Goal: Task Accomplishment & Management: Manage account settings

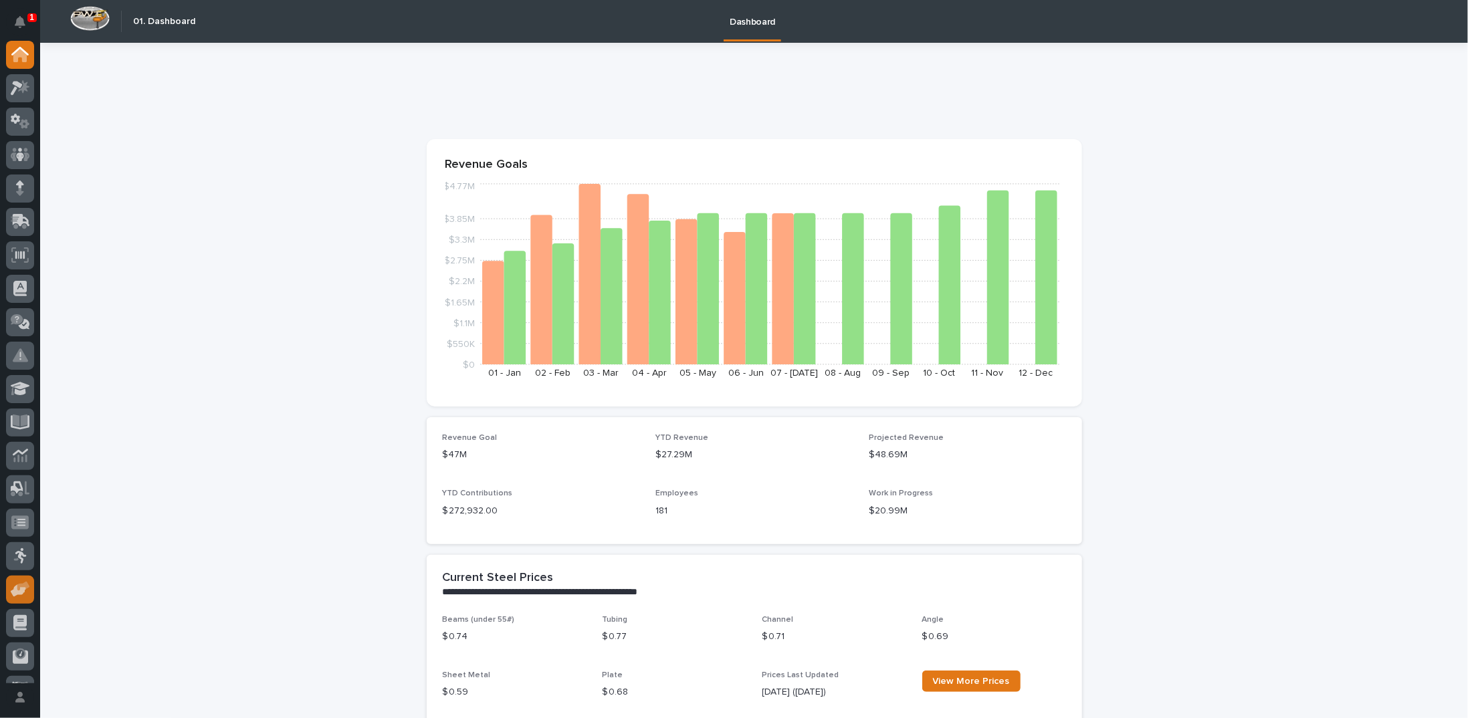
click at [22, 594] on icon at bounding box center [18, 591] width 15 height 13
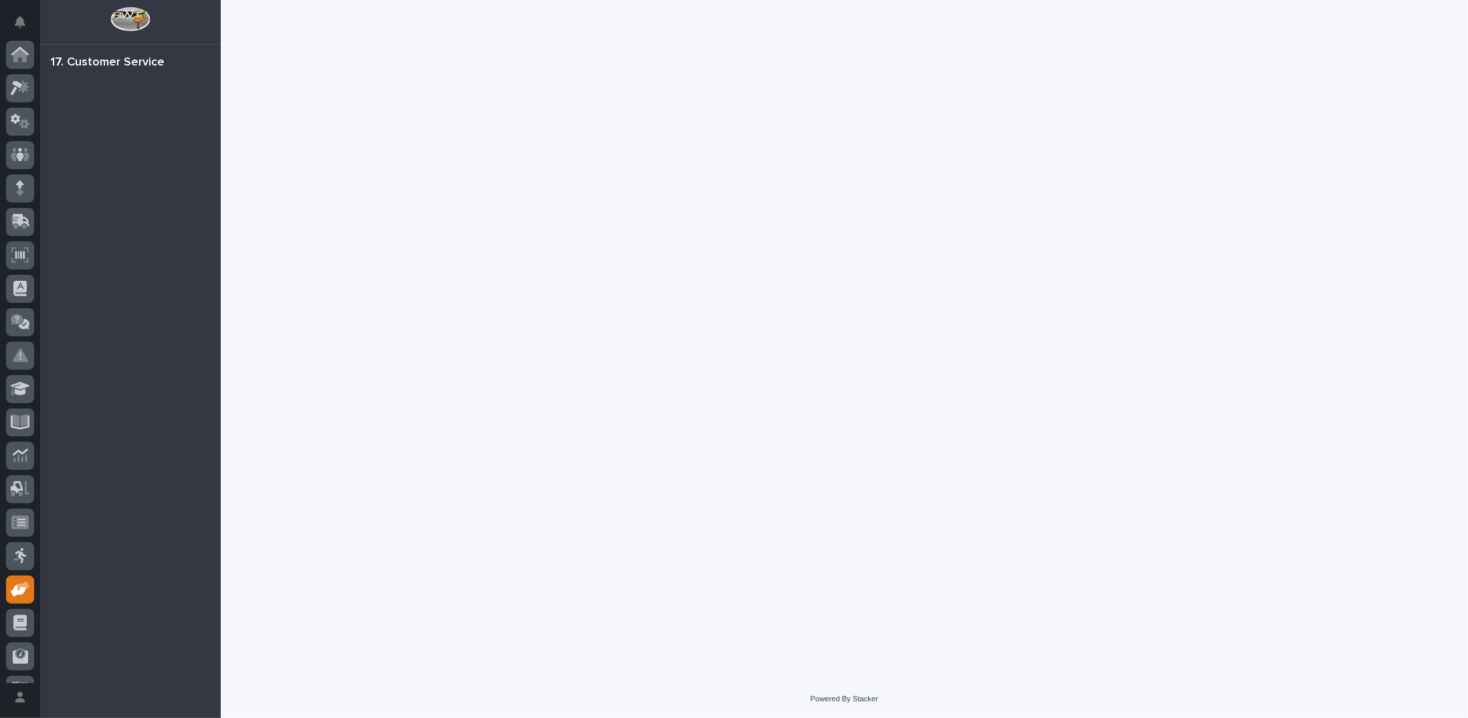
scroll to position [60, 0]
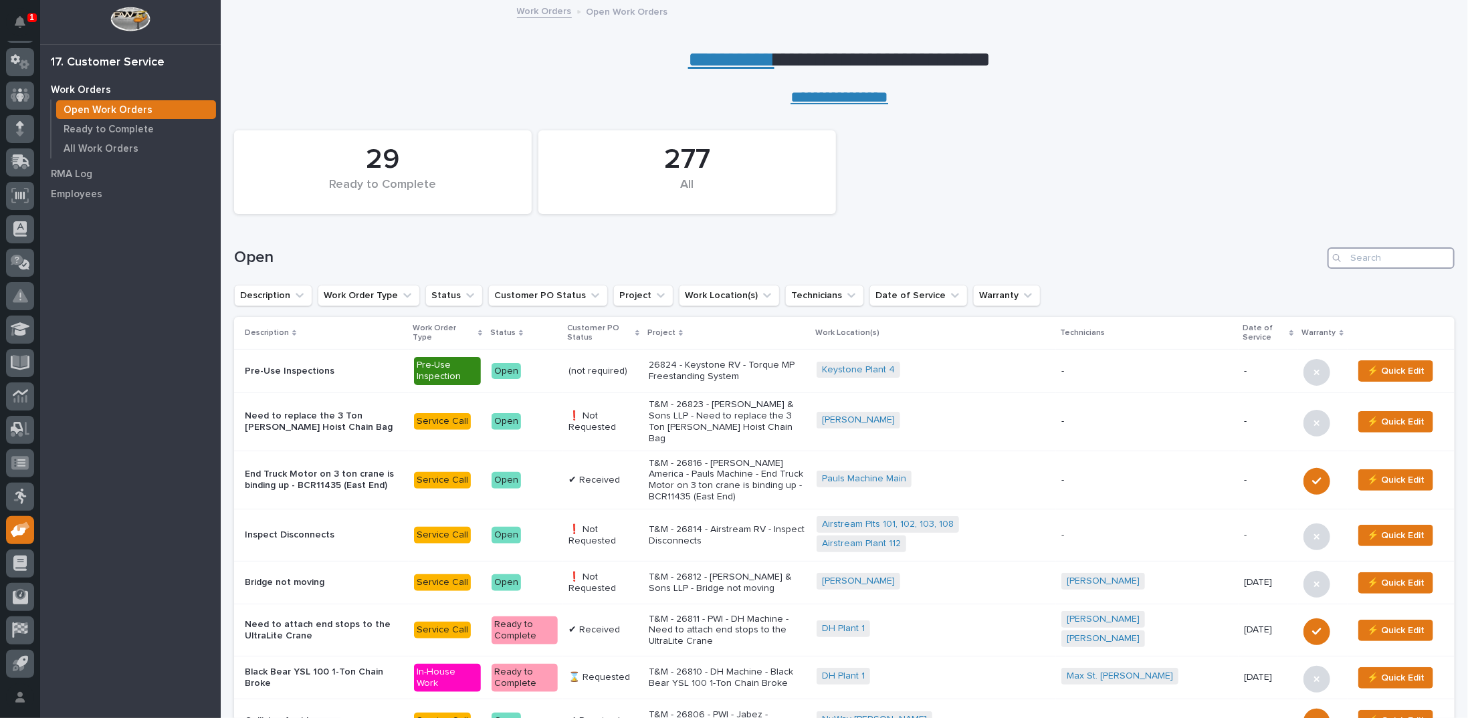
click at [1388, 256] on input "Search" at bounding box center [1391, 257] width 127 height 21
type input "26794"
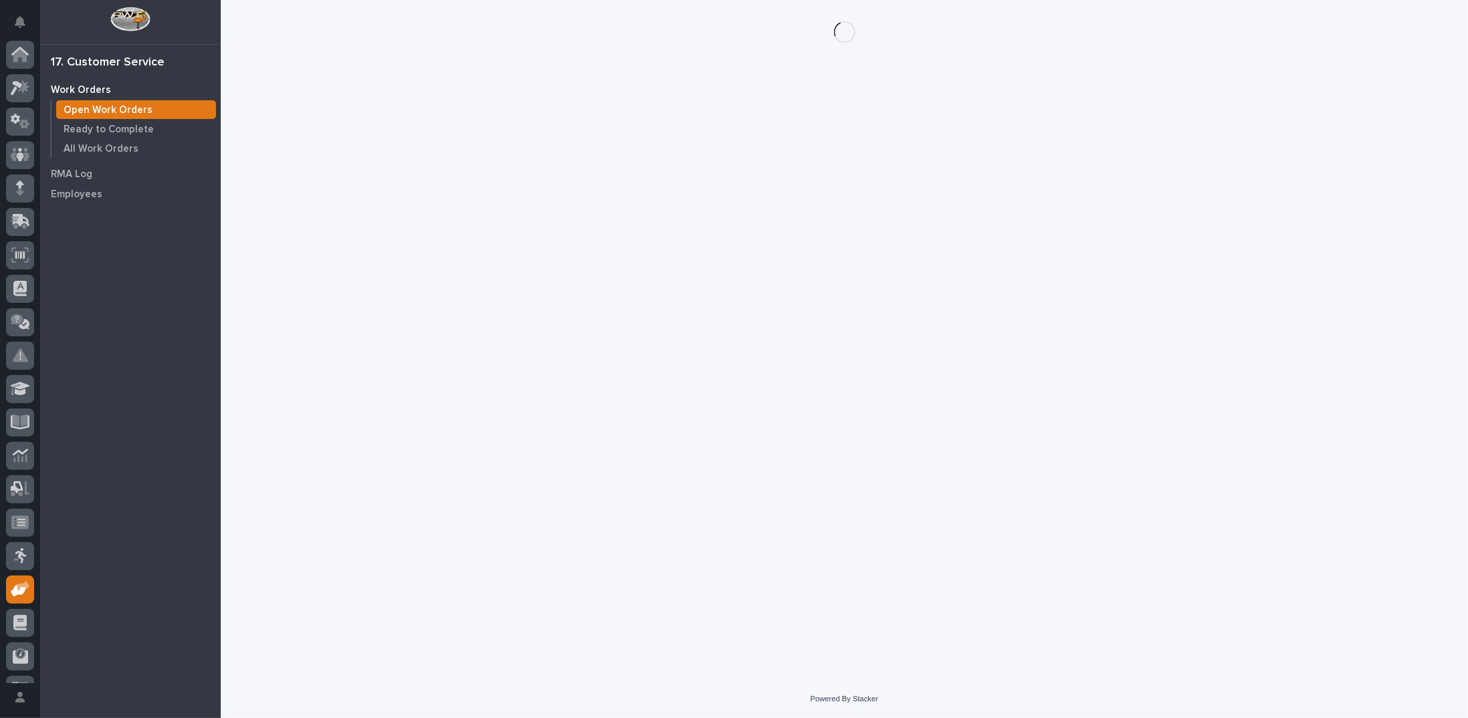
scroll to position [60, 0]
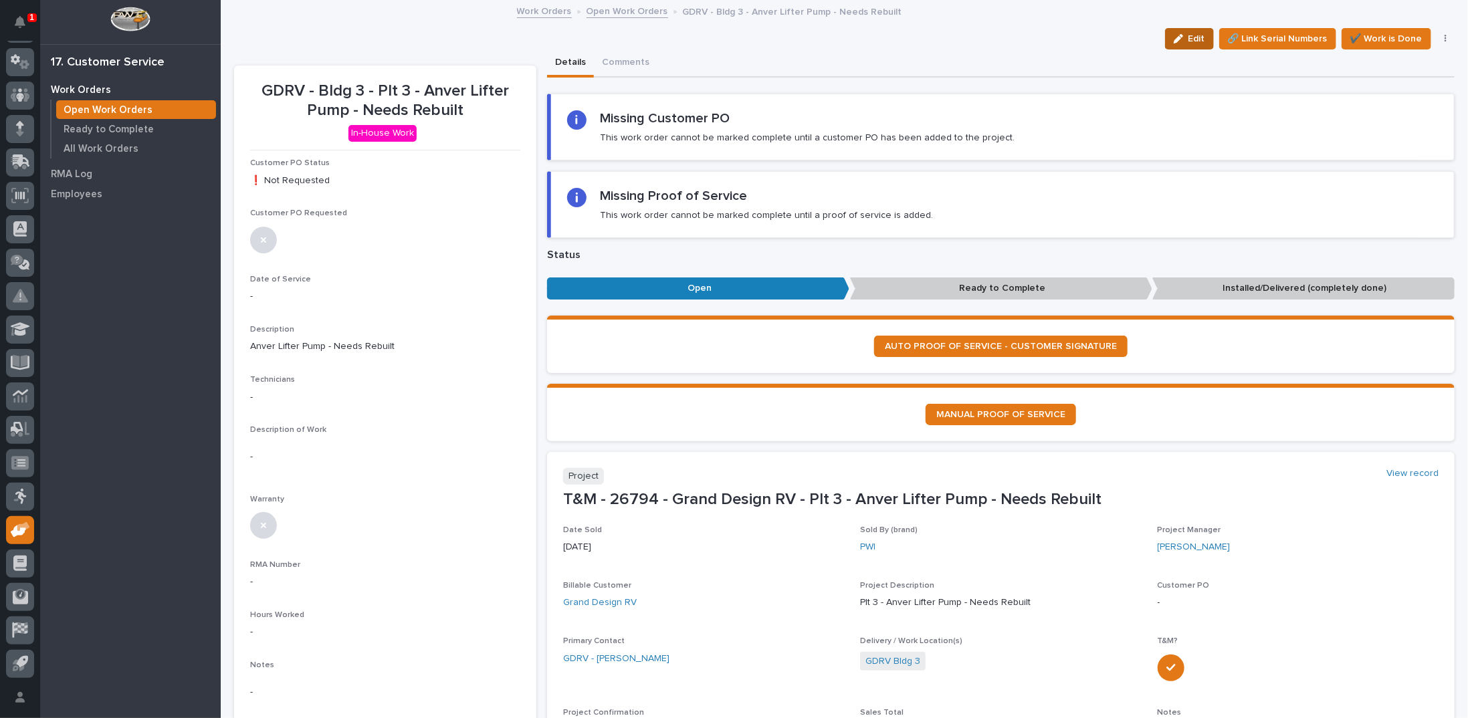
click at [1189, 38] on span "Edit" at bounding box center [1197, 39] width 17 height 12
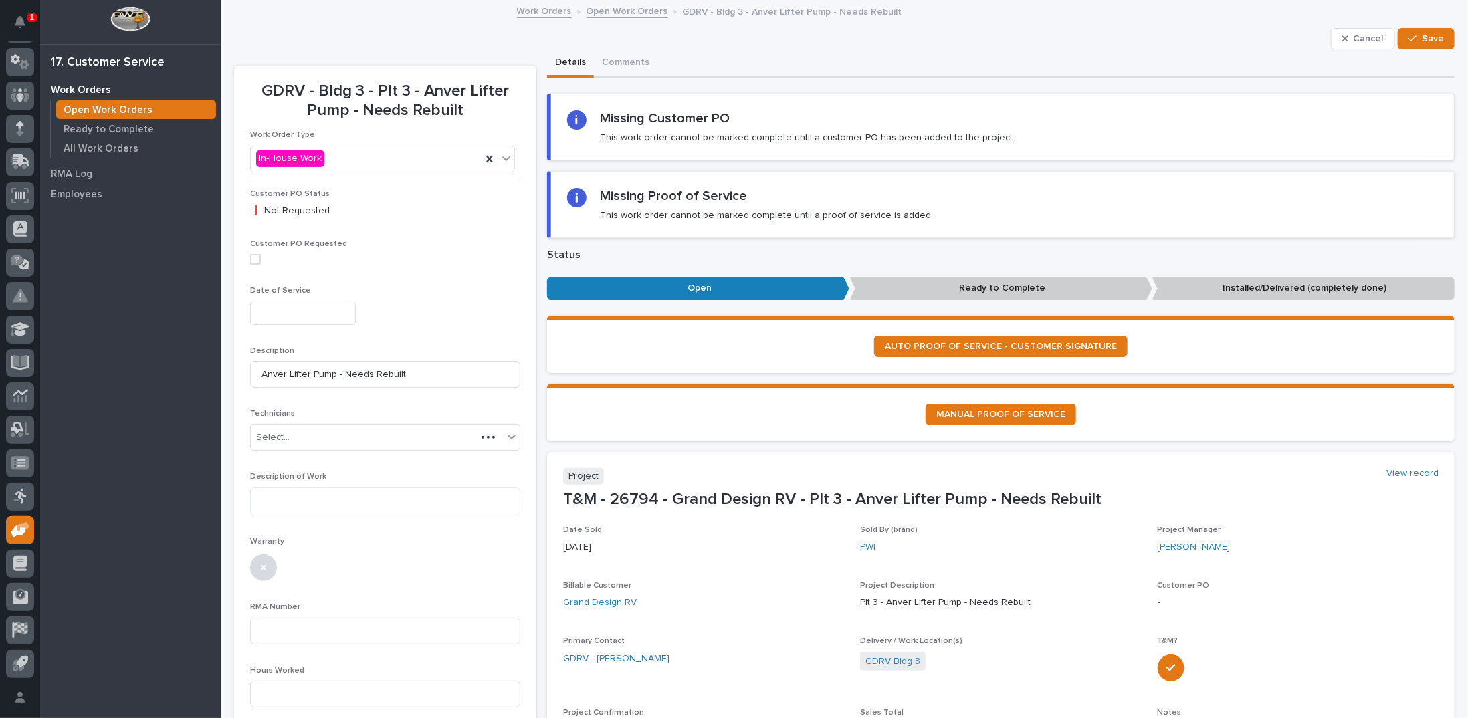
click at [322, 314] on input "text" at bounding box center [303, 313] width 106 height 23
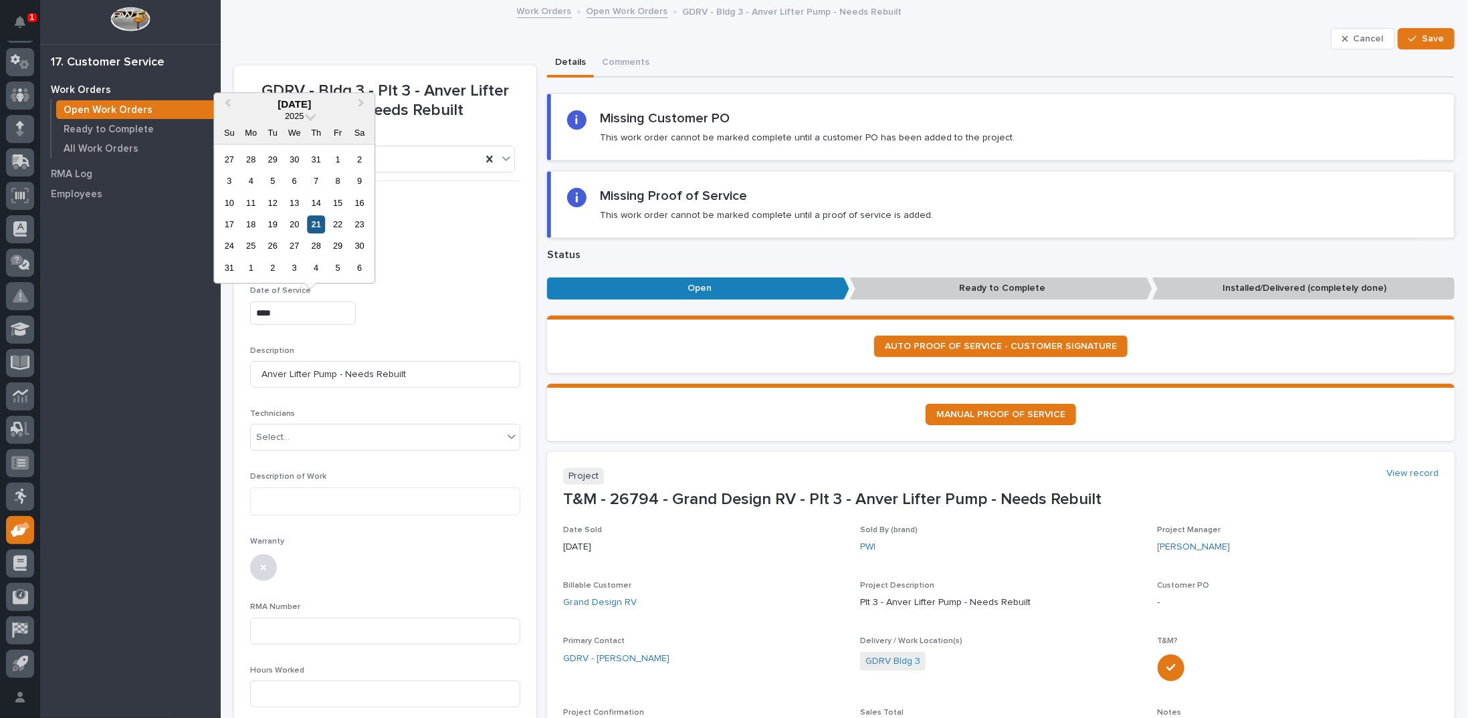
click at [317, 222] on div "21" at bounding box center [316, 224] width 18 height 18
type input "**********"
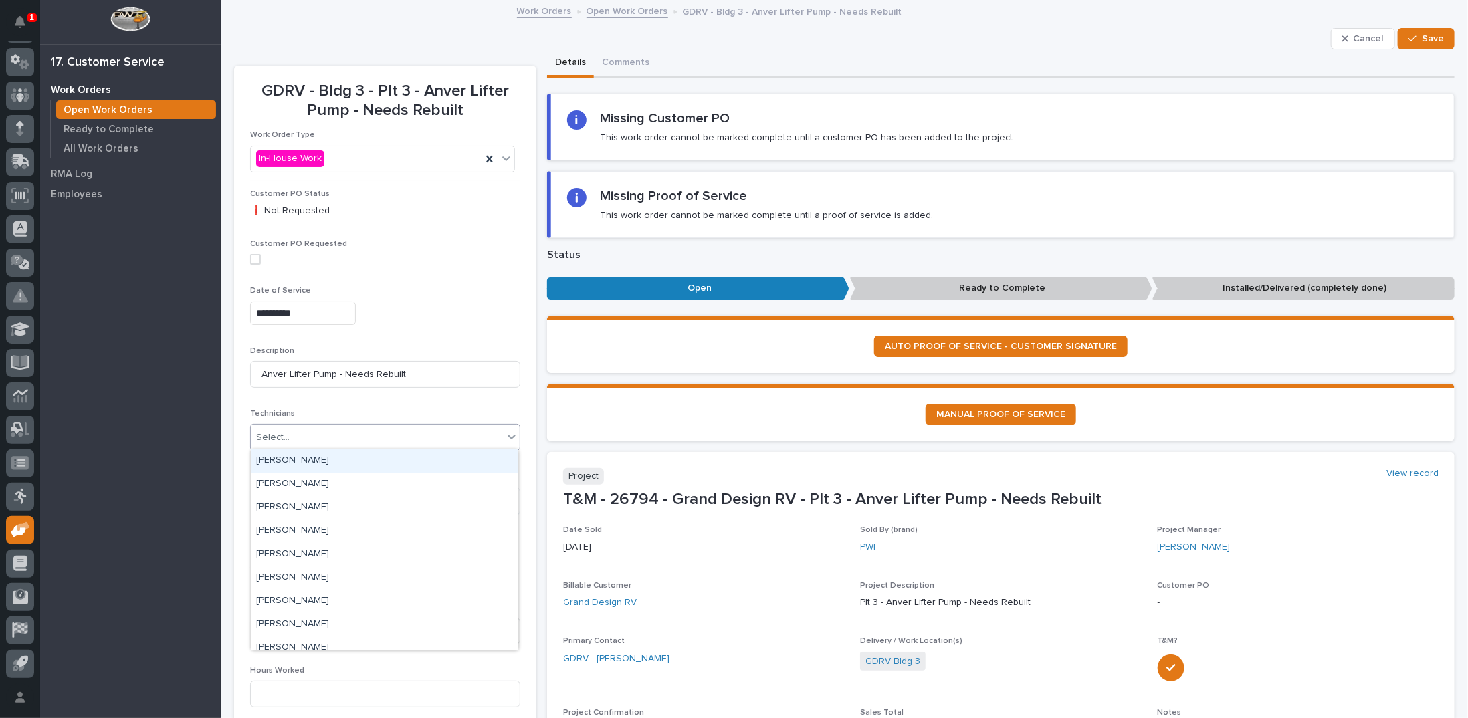
click at [314, 431] on div "Select..." at bounding box center [377, 438] width 252 height 22
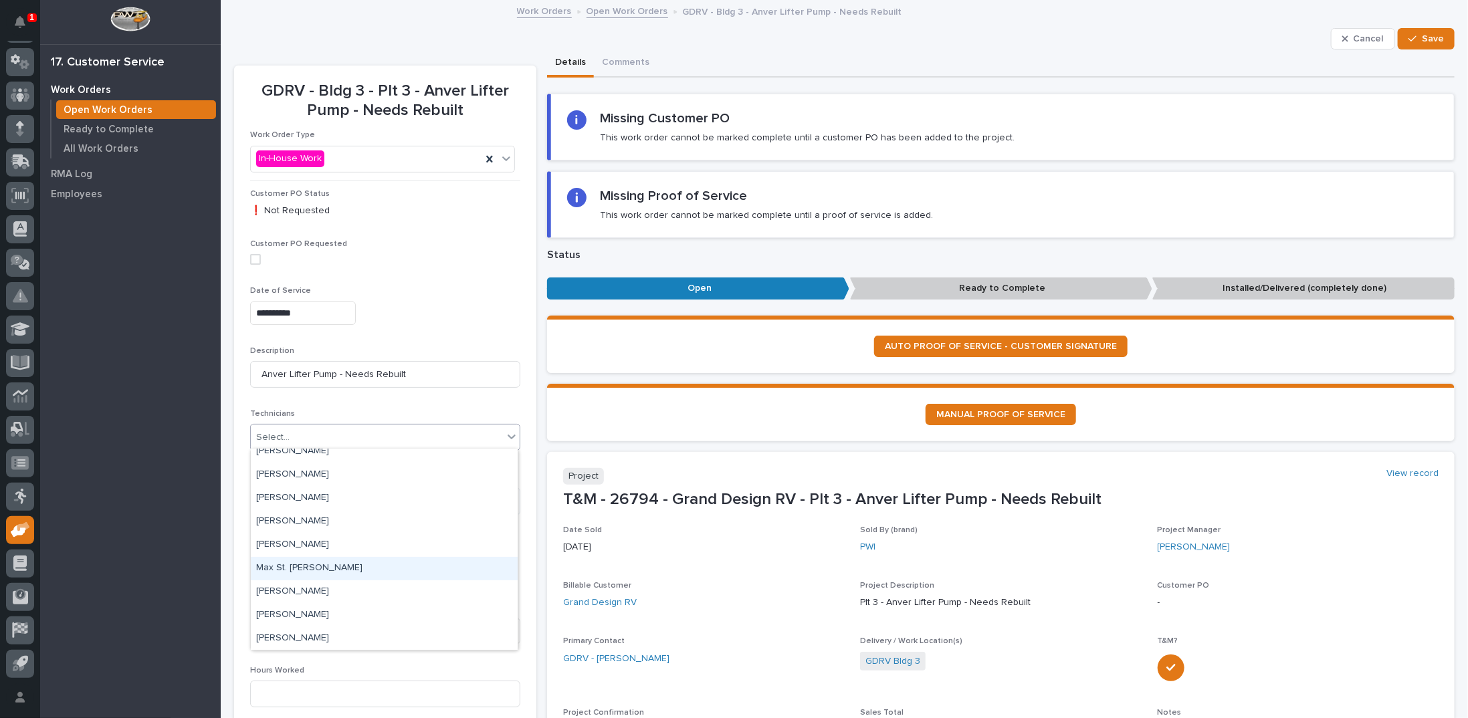
click at [278, 565] on div "Max St. Julien" at bounding box center [384, 568] width 267 height 23
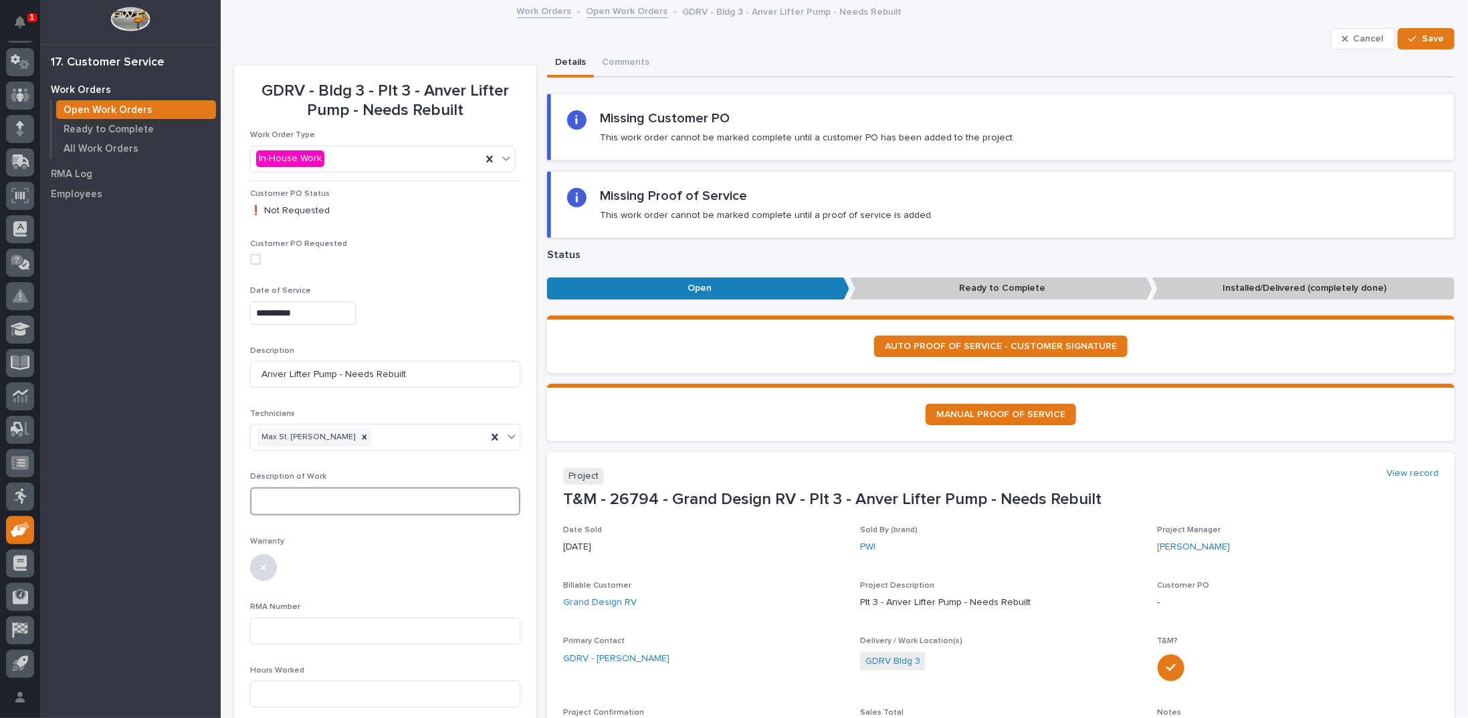
click at [274, 504] on textarea at bounding box center [385, 502] width 270 height 28
type textarea "**********"
click at [315, 689] on input at bounding box center [385, 694] width 270 height 27
type input "1.5"
click at [1422, 40] on span "Save" at bounding box center [1433, 39] width 22 height 12
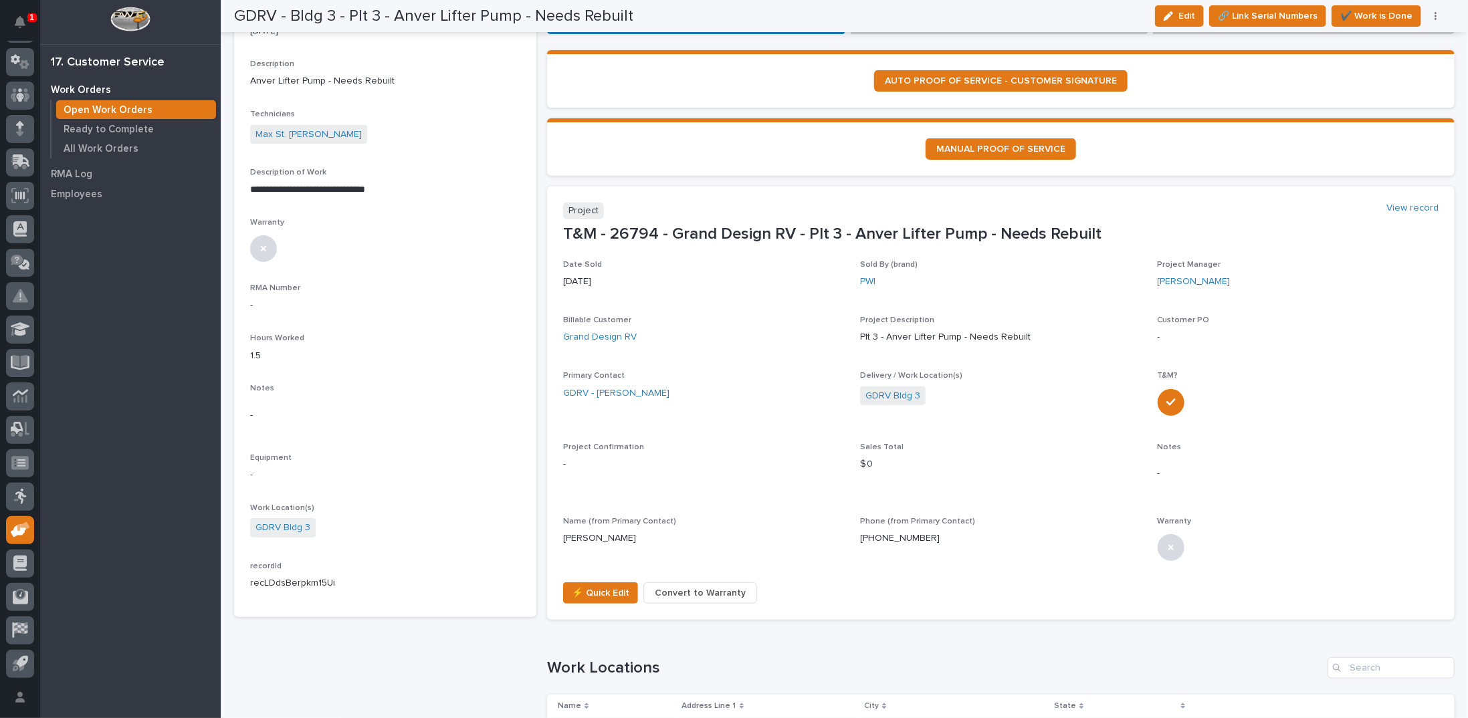
scroll to position [268, 0]
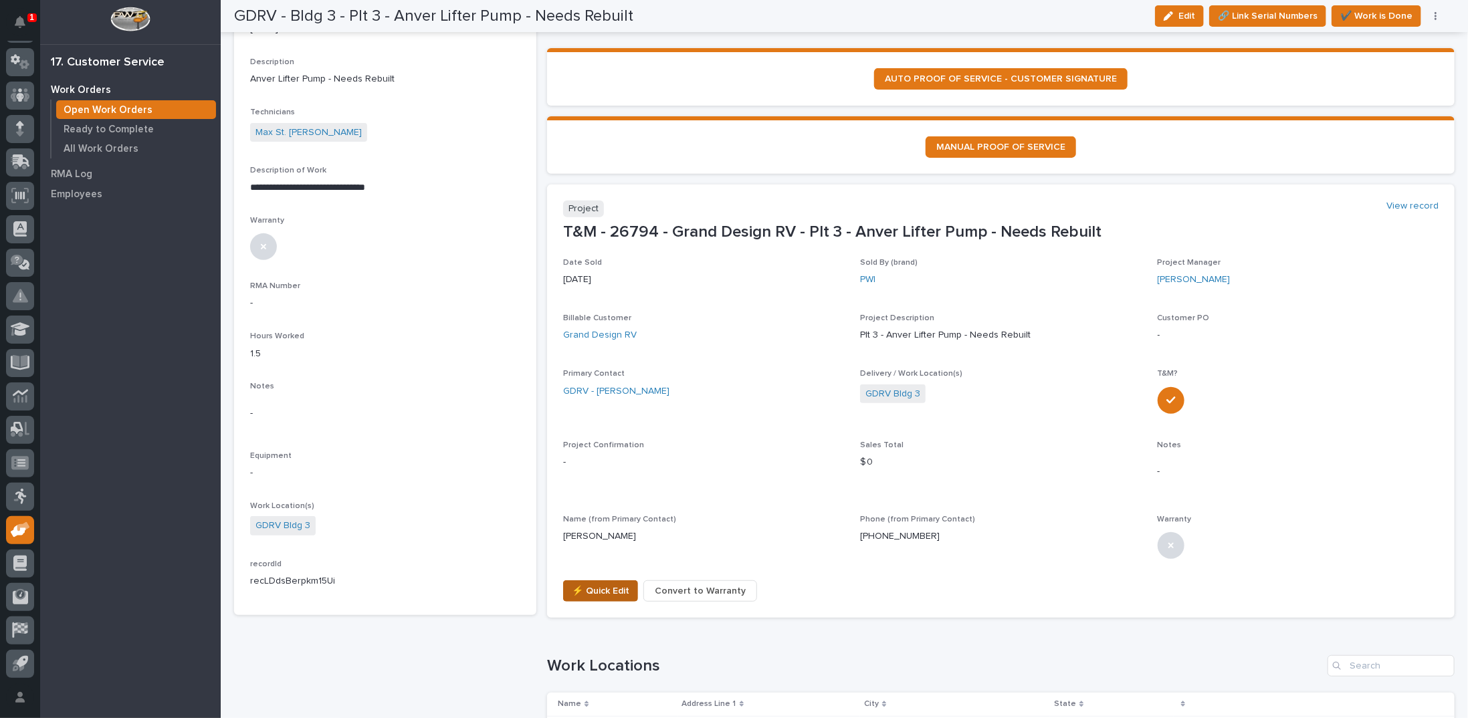
click at [603, 585] on span "⚡ Quick Edit" at bounding box center [601, 591] width 58 height 16
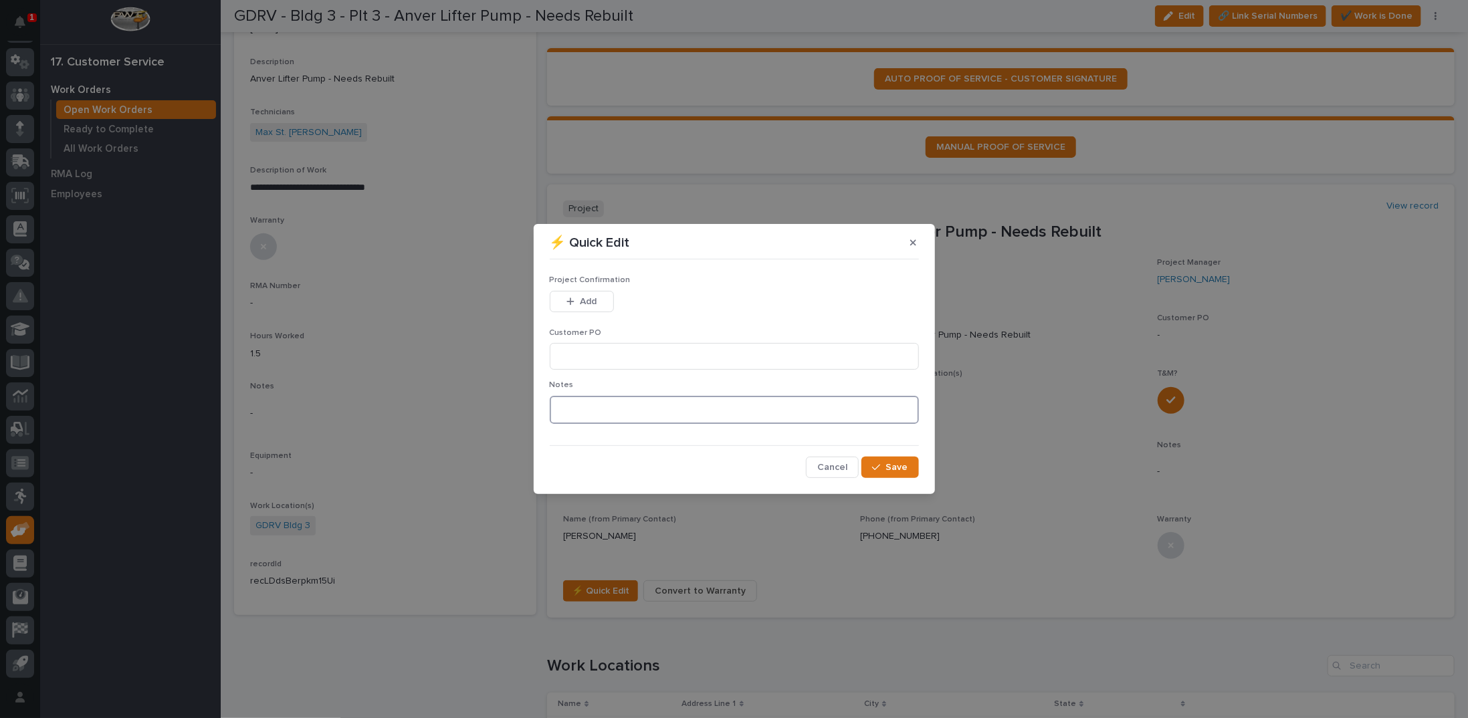
click at [563, 409] on textarea at bounding box center [734, 410] width 369 height 28
type textarea "*********"
click at [894, 471] on span "Save" at bounding box center [897, 468] width 22 height 12
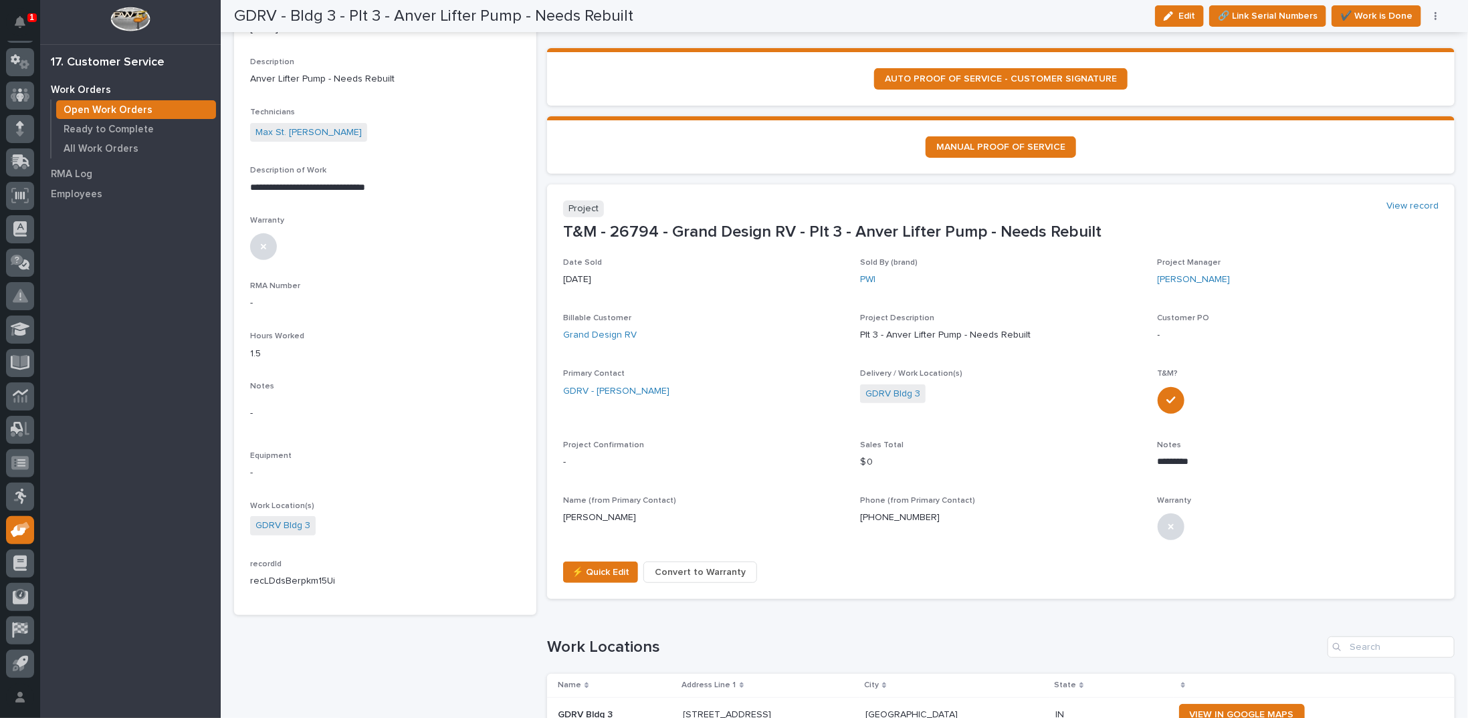
scroll to position [258, 0]
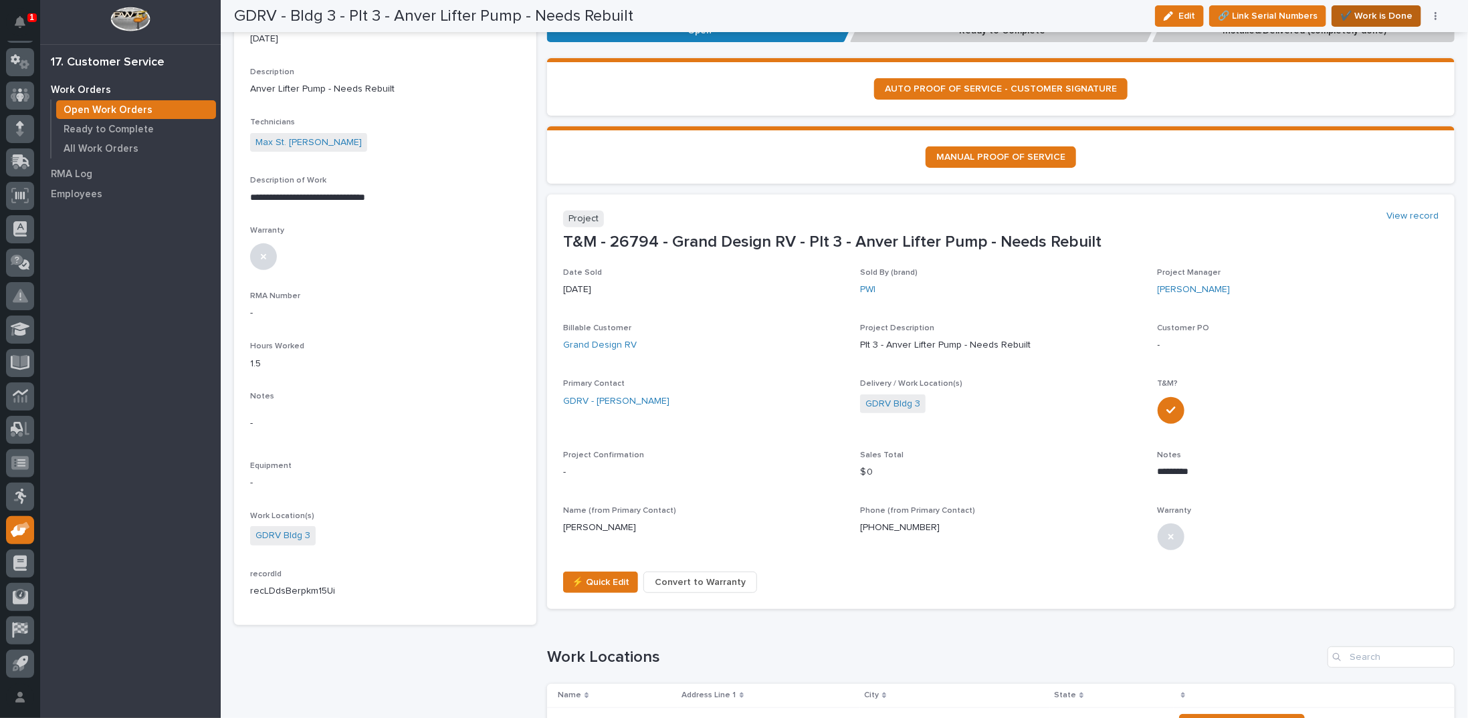
click at [1370, 15] on span "✔️ Work is Done" at bounding box center [1376, 16] width 72 height 16
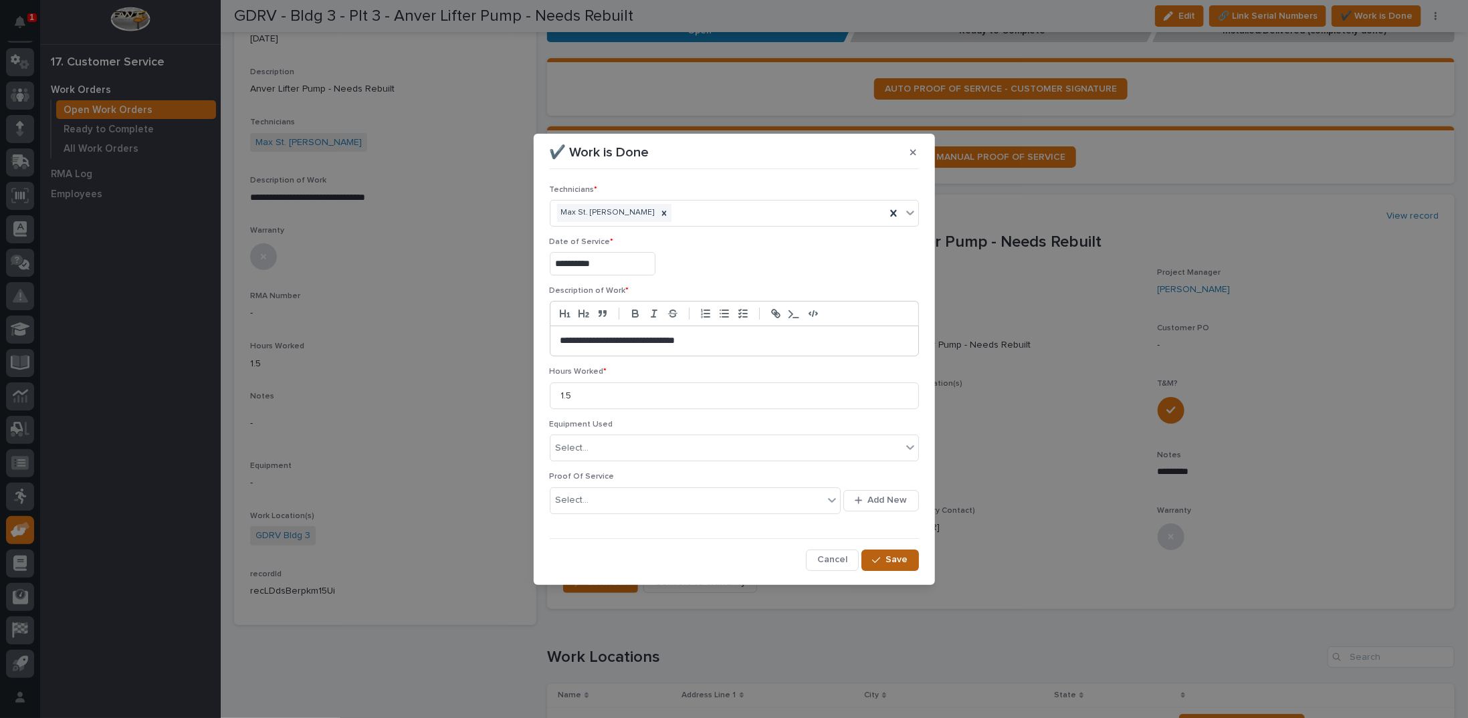
click at [883, 556] on div "button" at bounding box center [878, 560] width 13 height 9
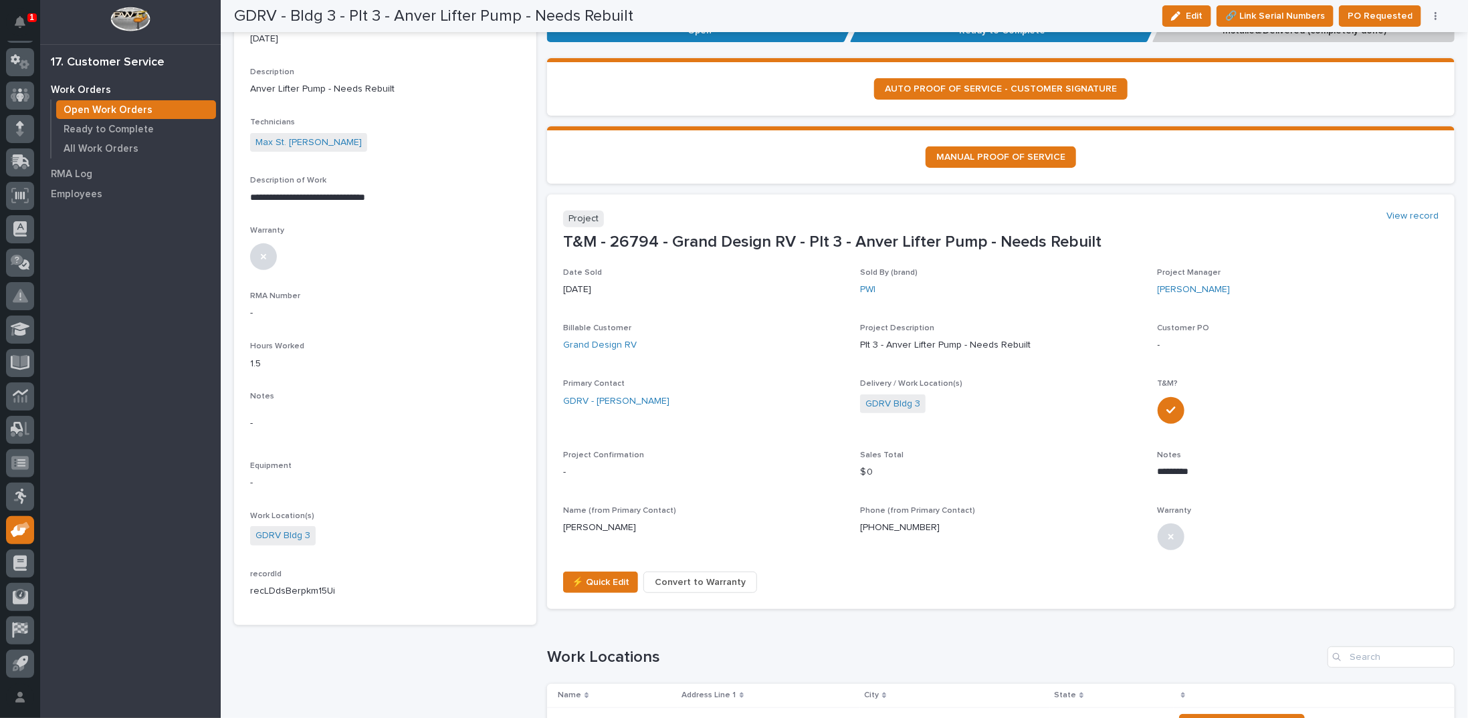
scroll to position [0, 0]
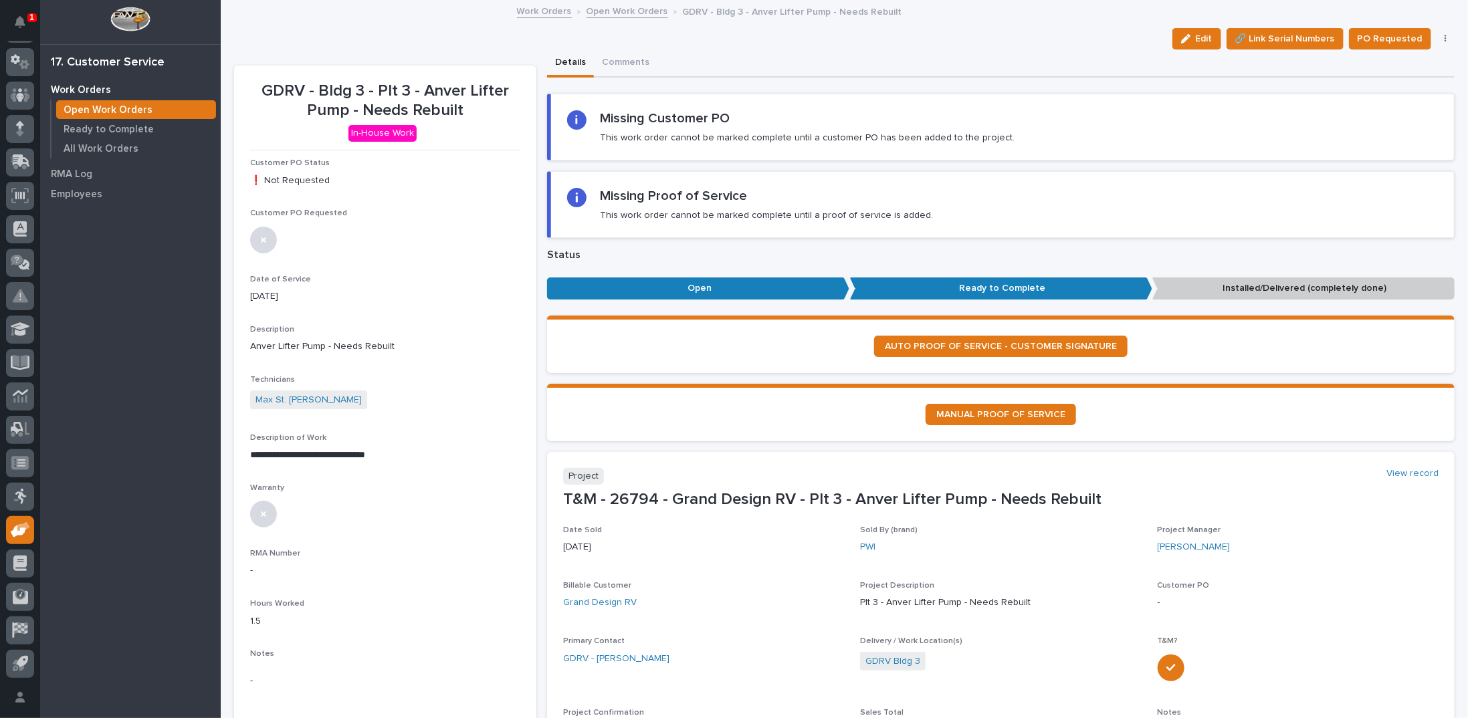
click at [1445, 37] on icon "button" at bounding box center [1446, 39] width 2 height 8
click at [1374, 112] on span "Regenerate PDF" at bounding box center [1404, 108] width 72 height 16
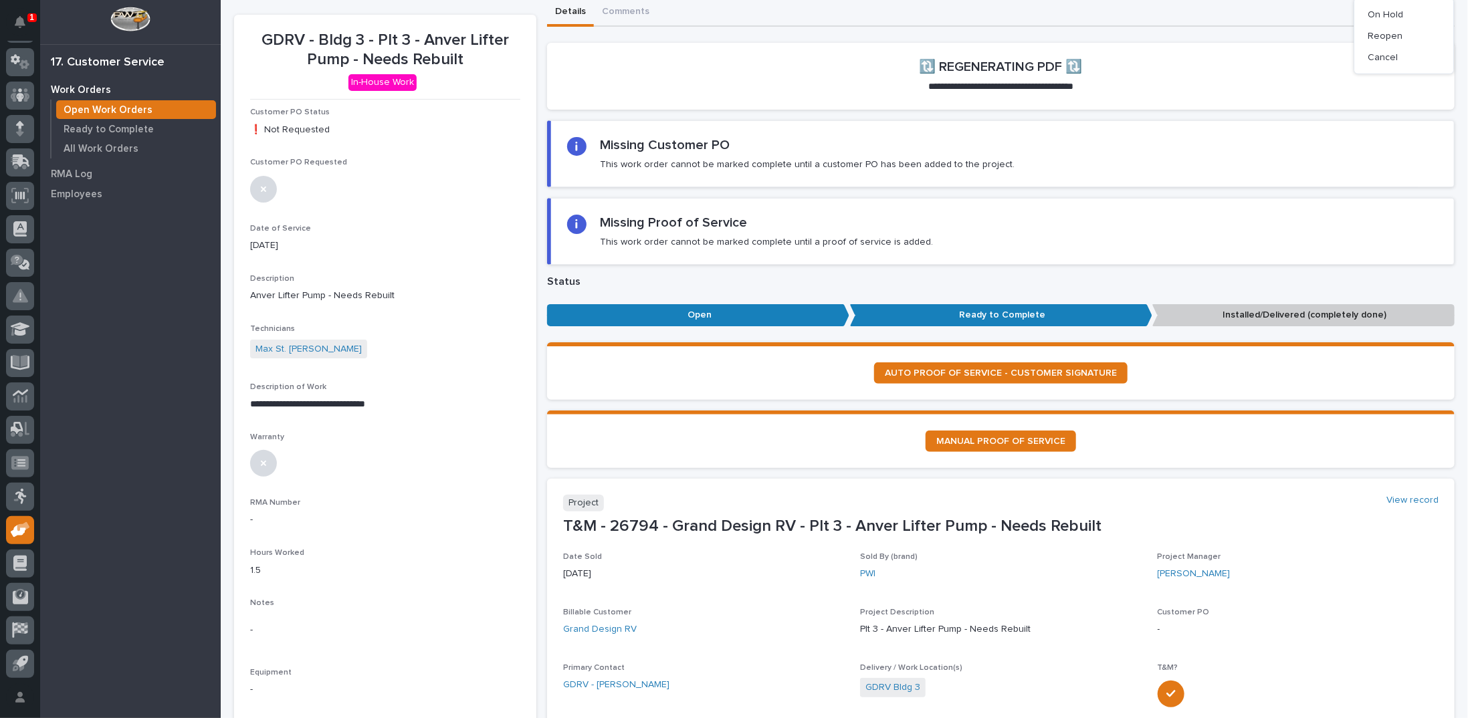
scroll to position [67, 0]
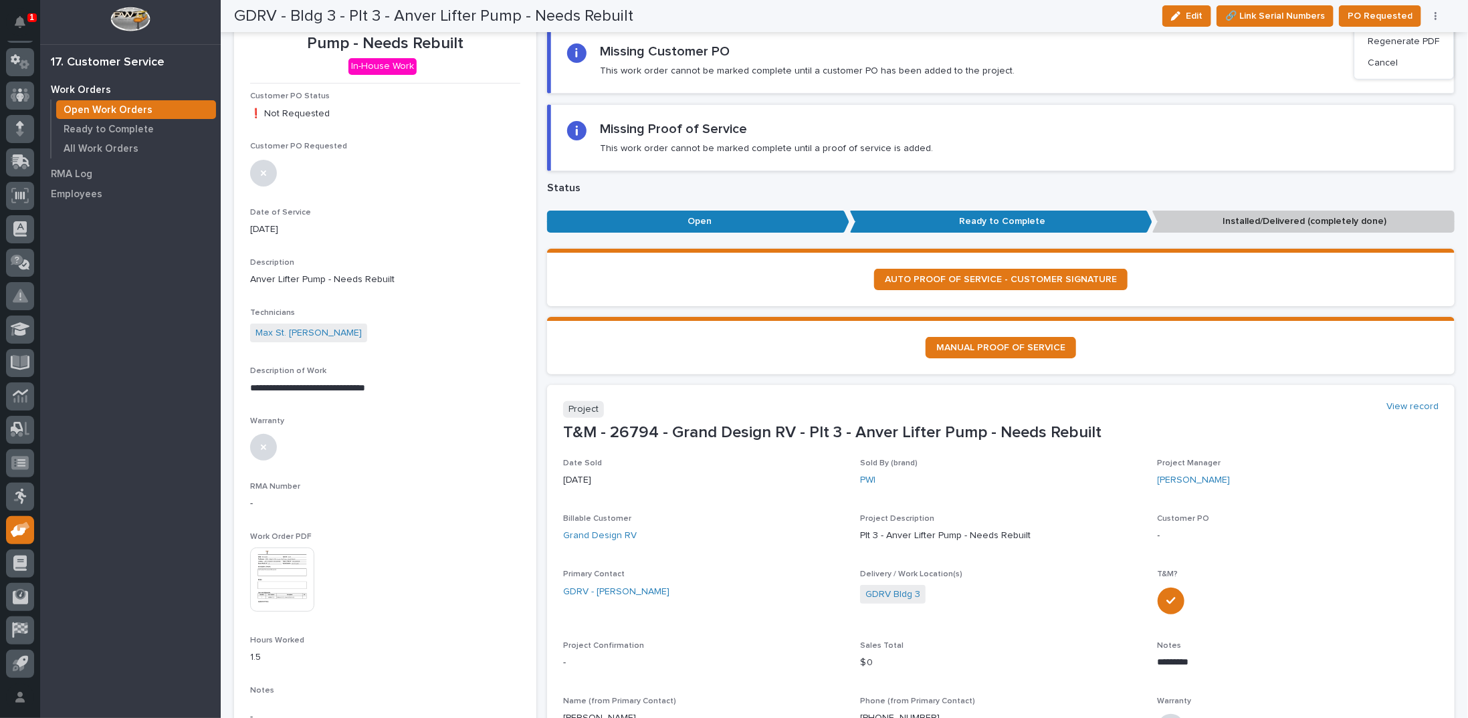
click at [289, 580] on img at bounding box center [282, 580] width 64 height 64
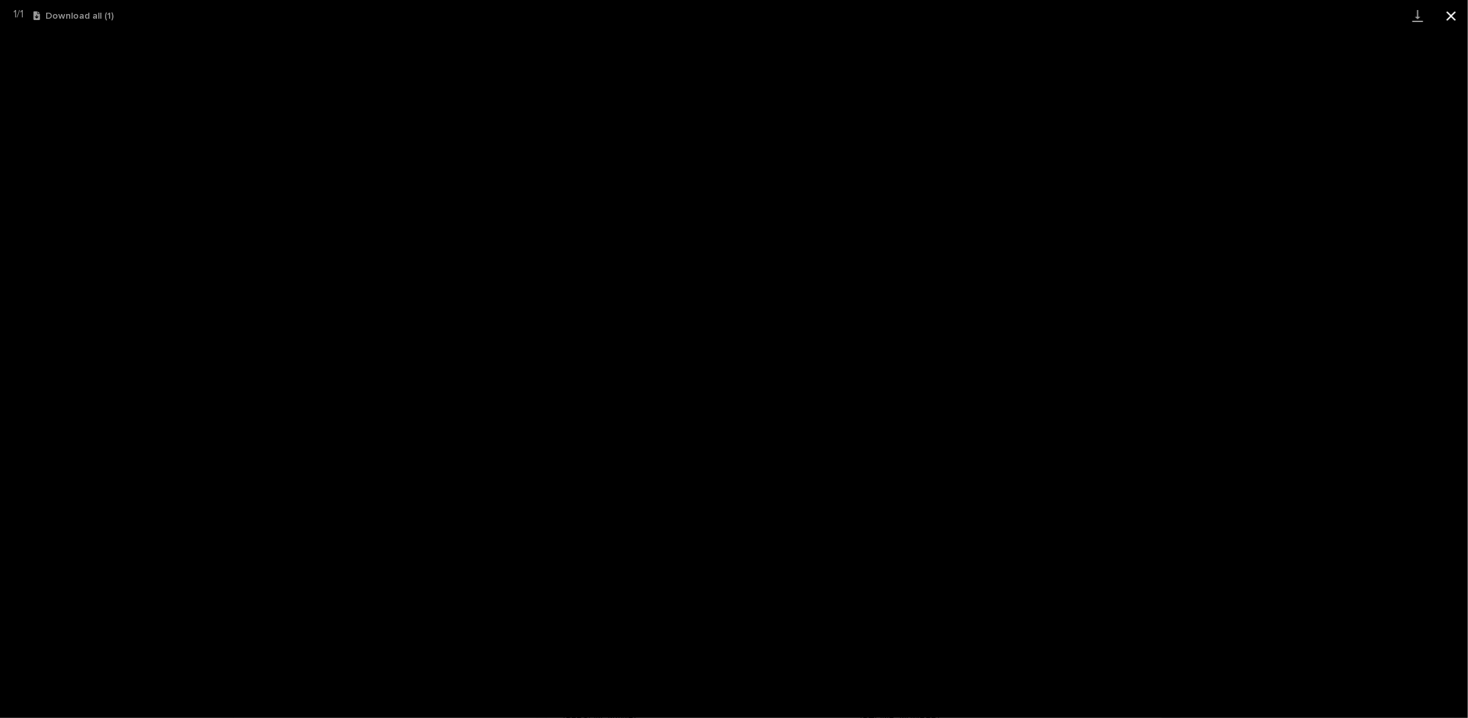
click at [1453, 16] on button "Close gallery" at bounding box center [1451, 15] width 33 height 31
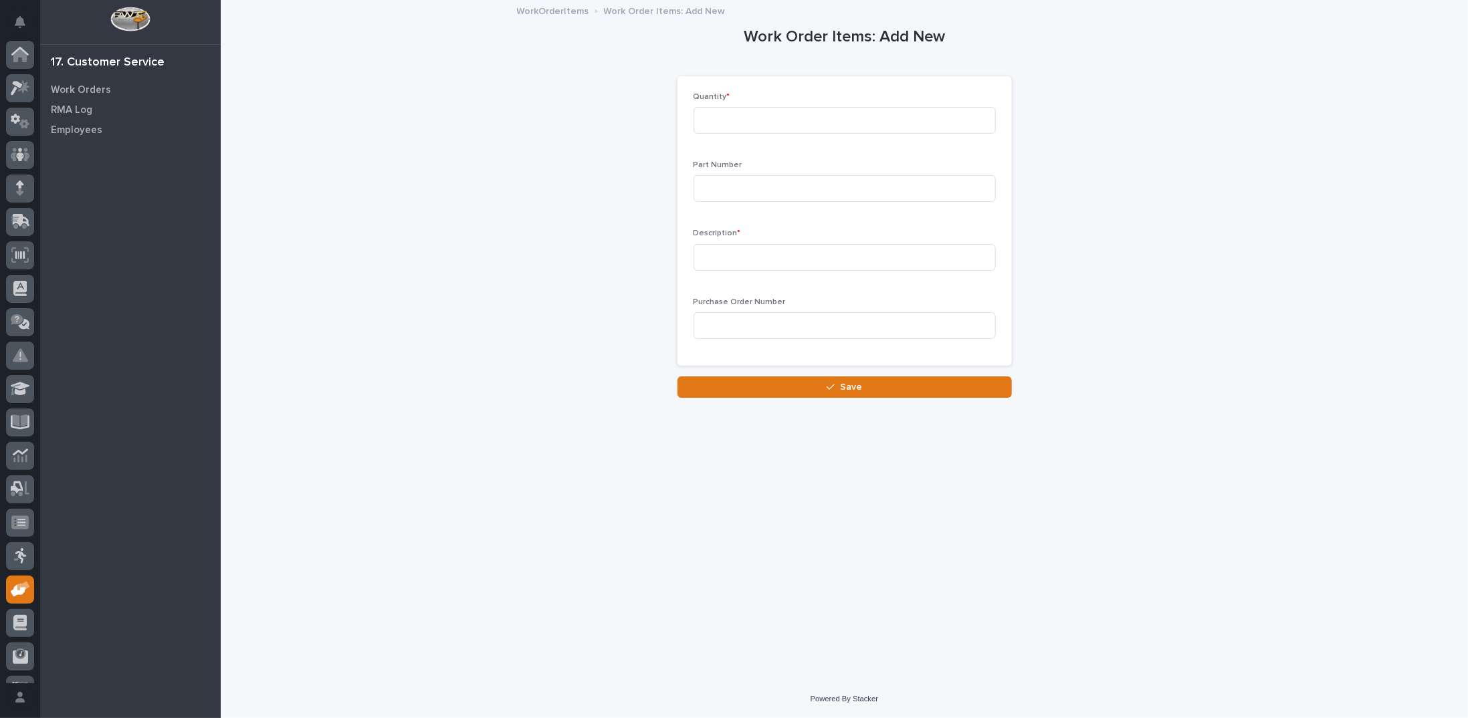
scroll to position [60, 0]
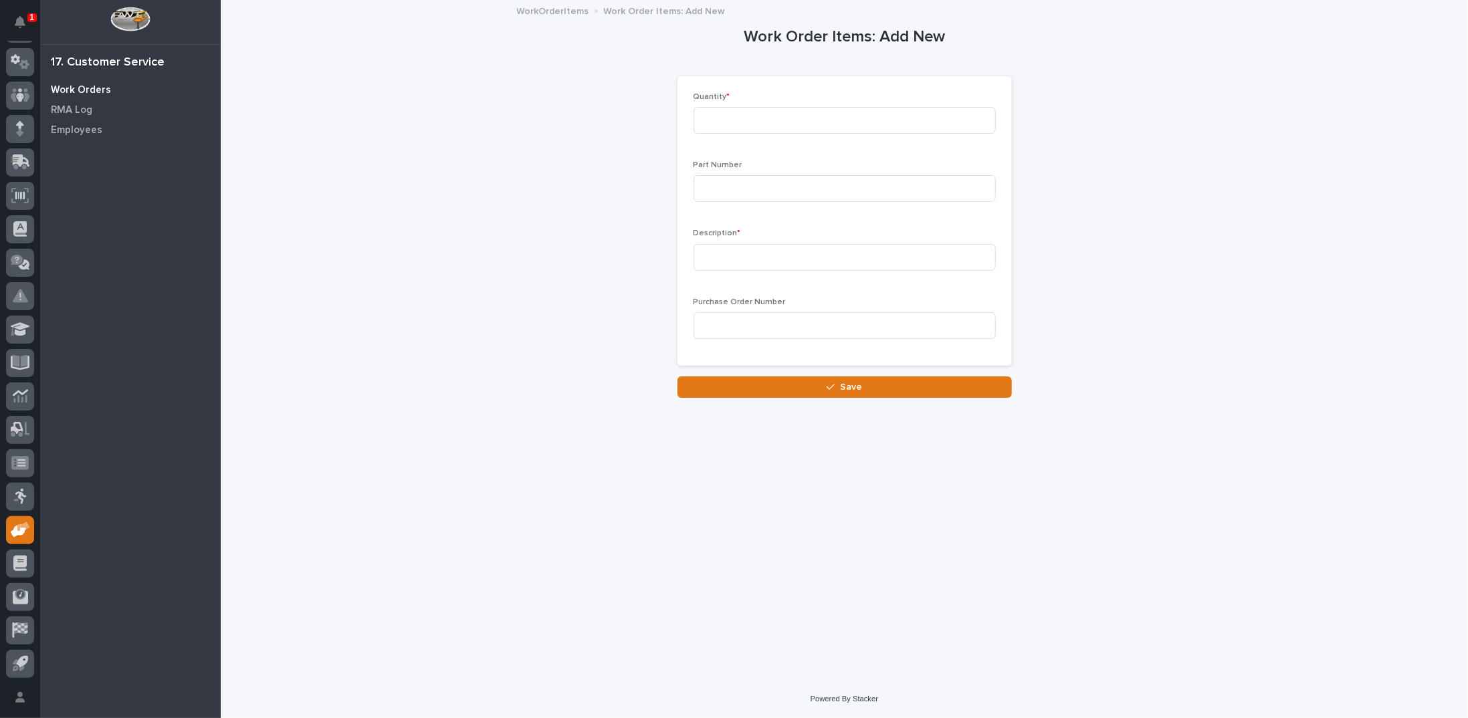
click at [88, 88] on p "Work Orders" at bounding box center [81, 90] width 60 height 12
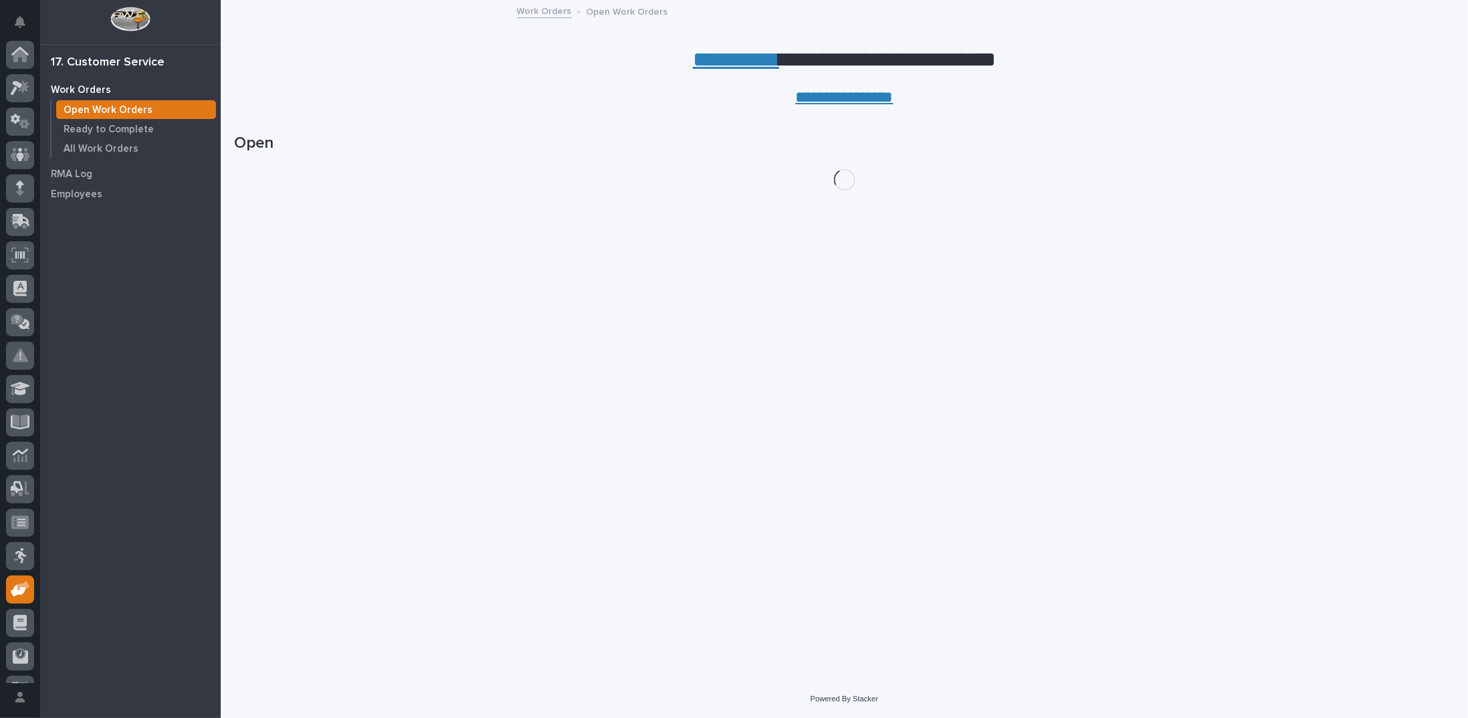
scroll to position [60, 0]
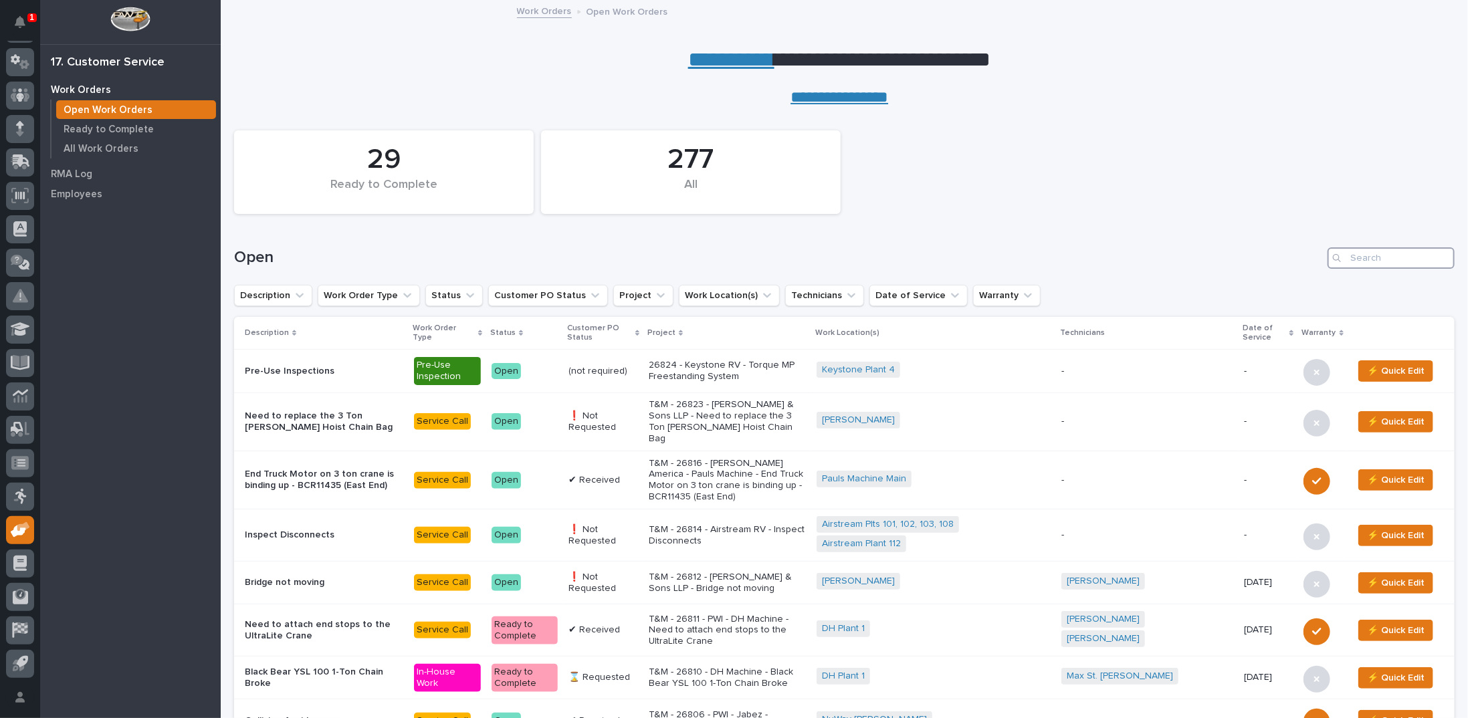
click at [1351, 260] on input "Search" at bounding box center [1391, 257] width 127 height 21
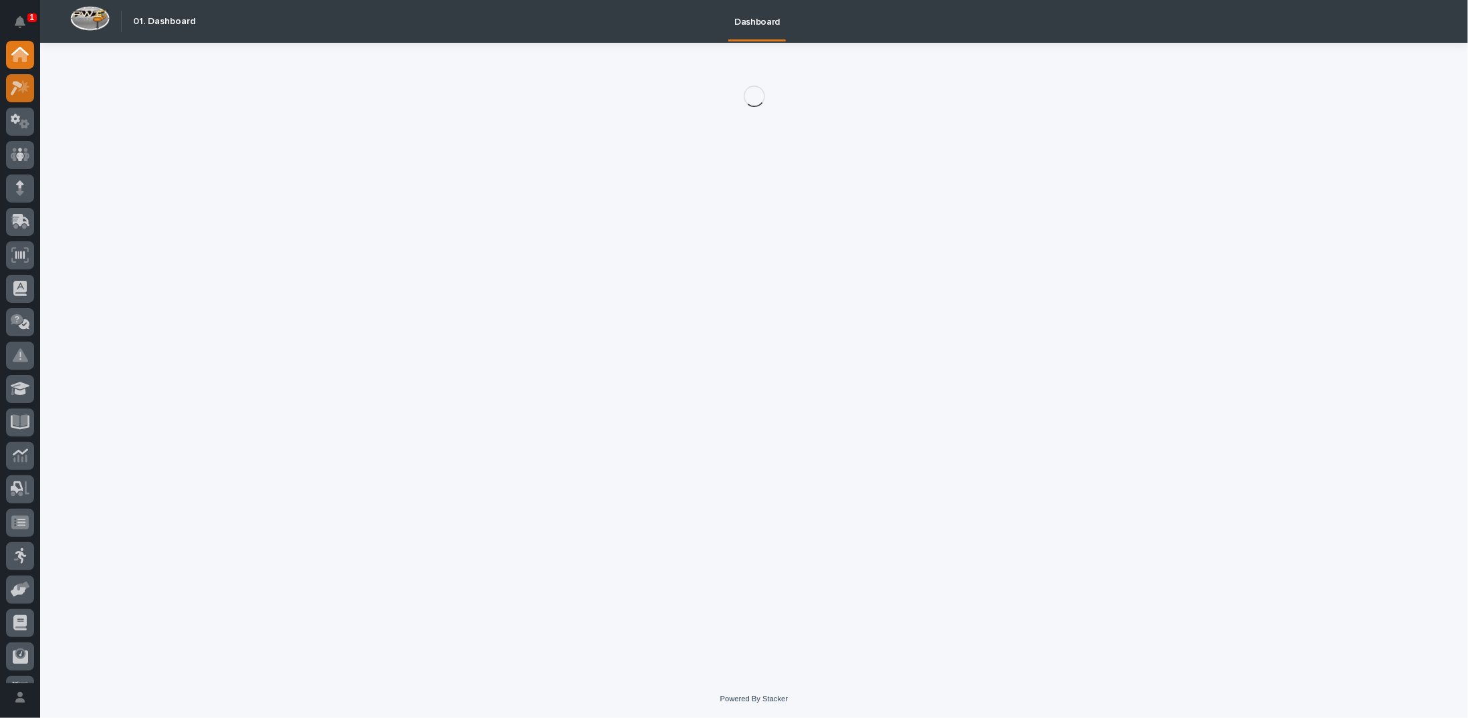
click at [27, 90] on icon at bounding box center [23, 86] width 11 height 13
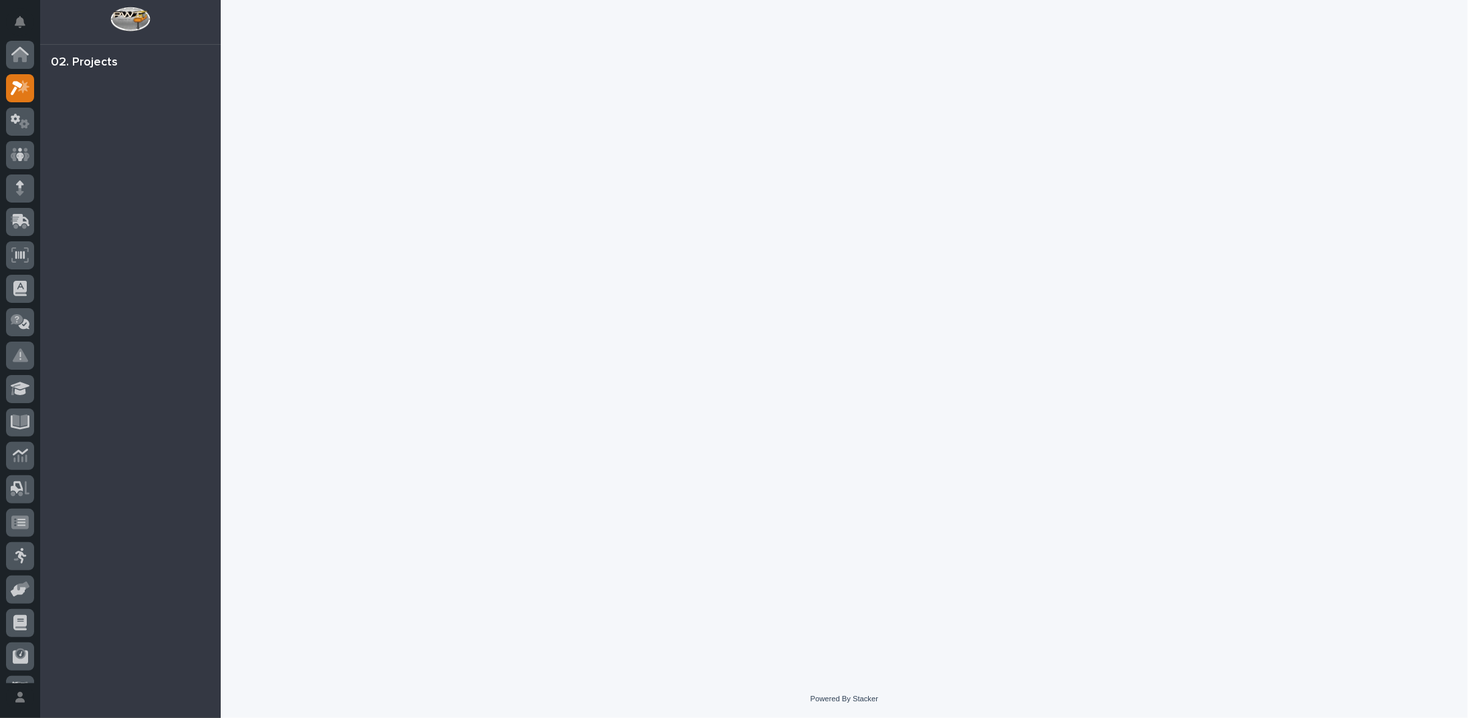
scroll to position [33, 0]
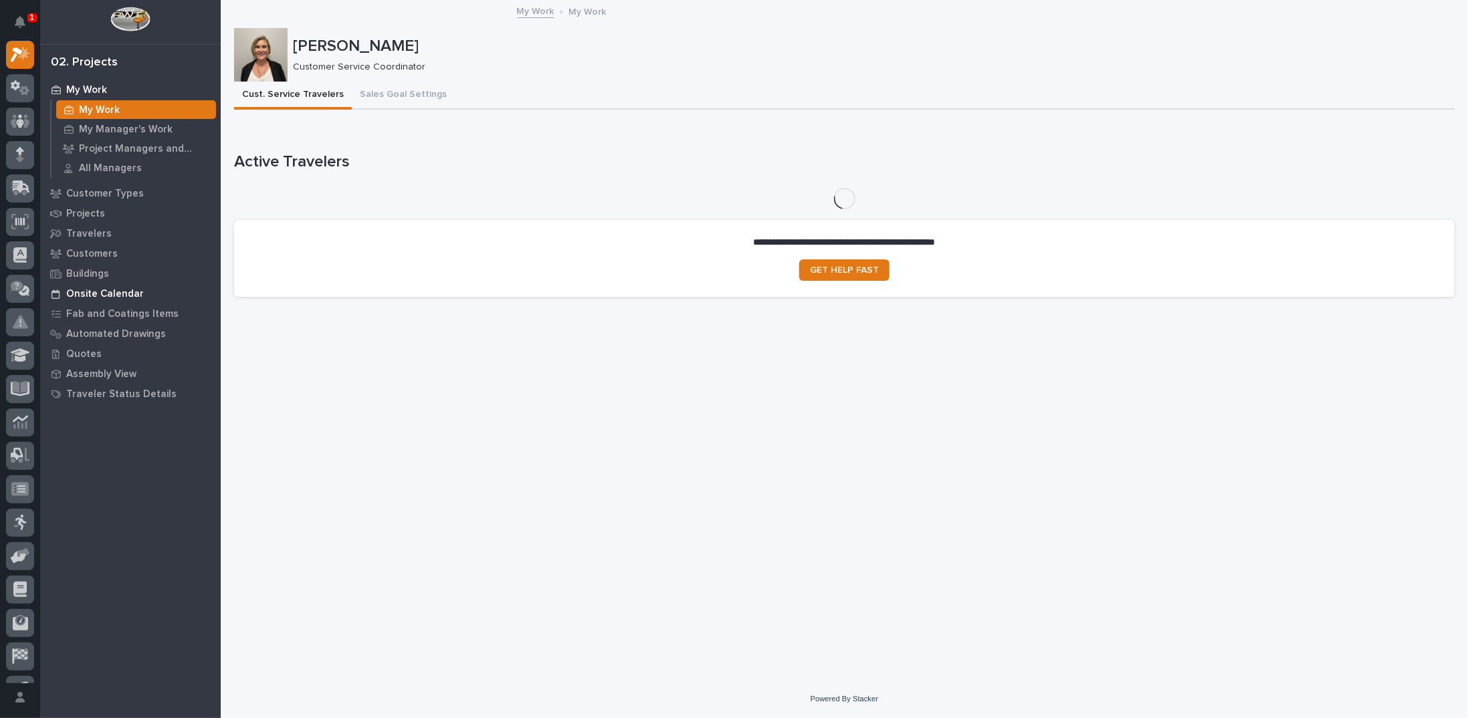
click at [110, 295] on p "Onsite Calendar" at bounding box center [105, 294] width 78 height 12
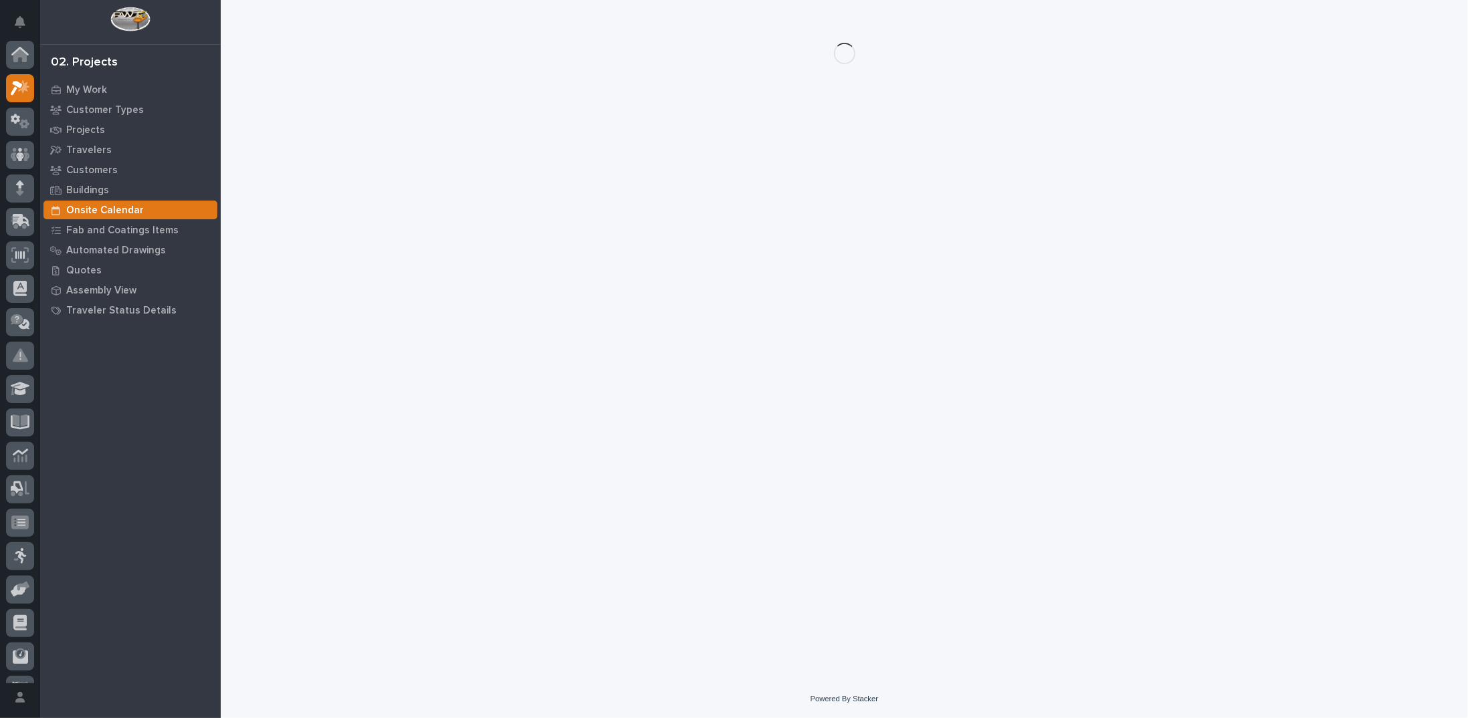
scroll to position [33, 0]
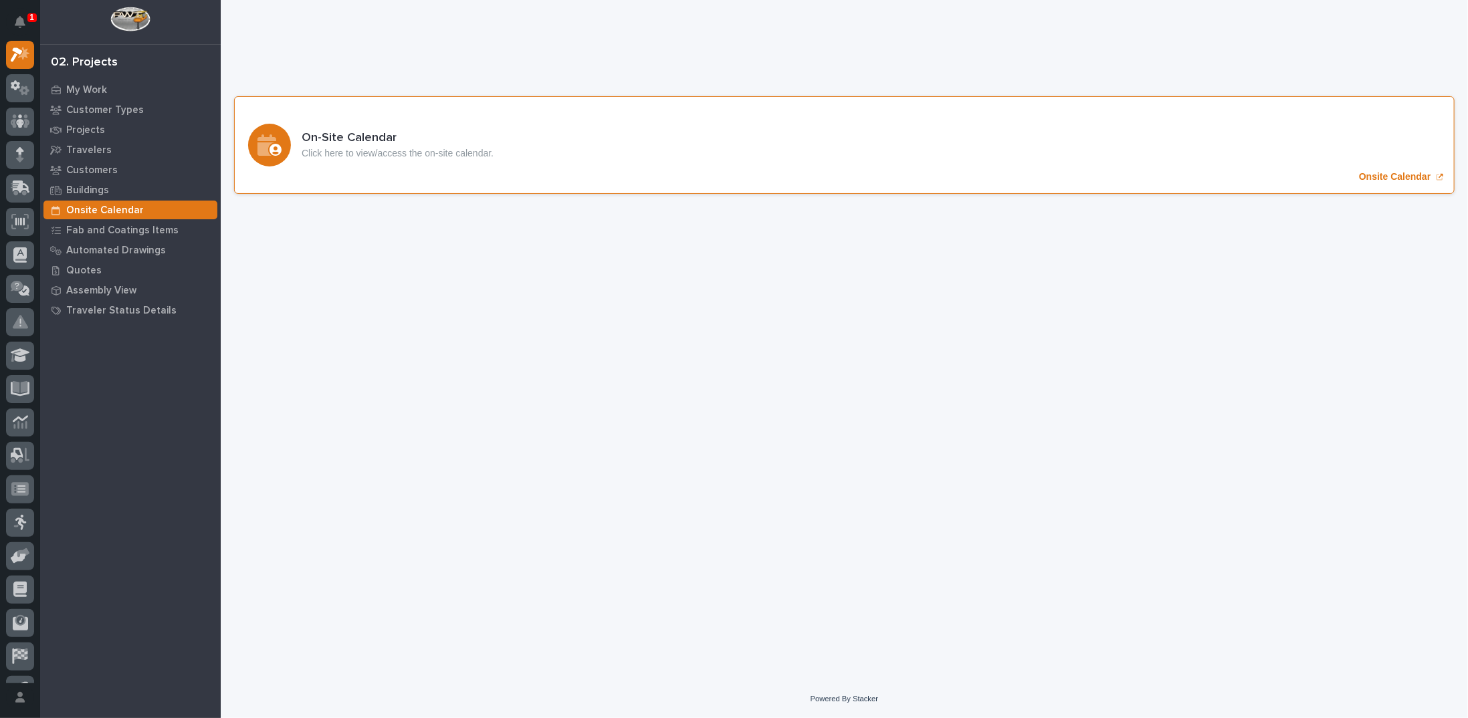
click at [1399, 179] on p "Onsite Calendar" at bounding box center [1395, 176] width 72 height 11
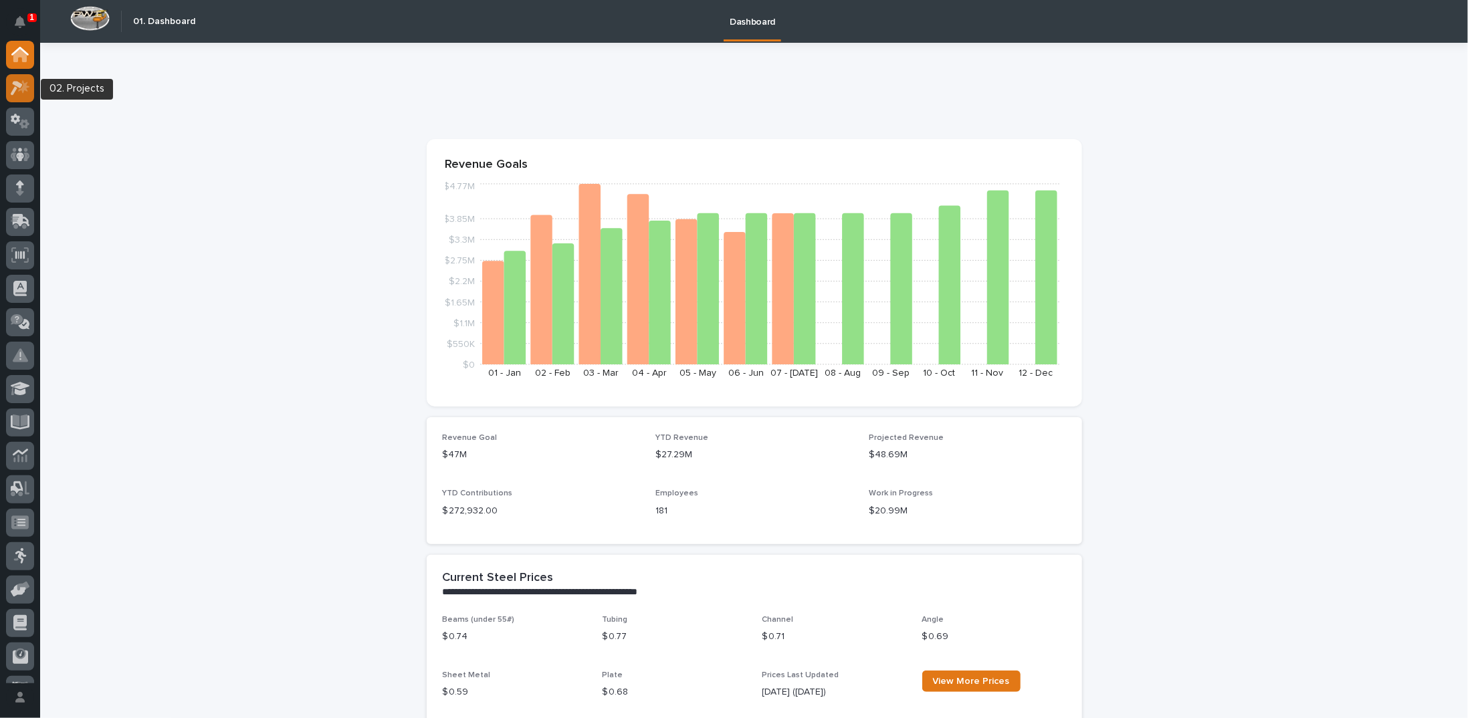
click at [22, 83] on icon at bounding box center [20, 87] width 19 height 15
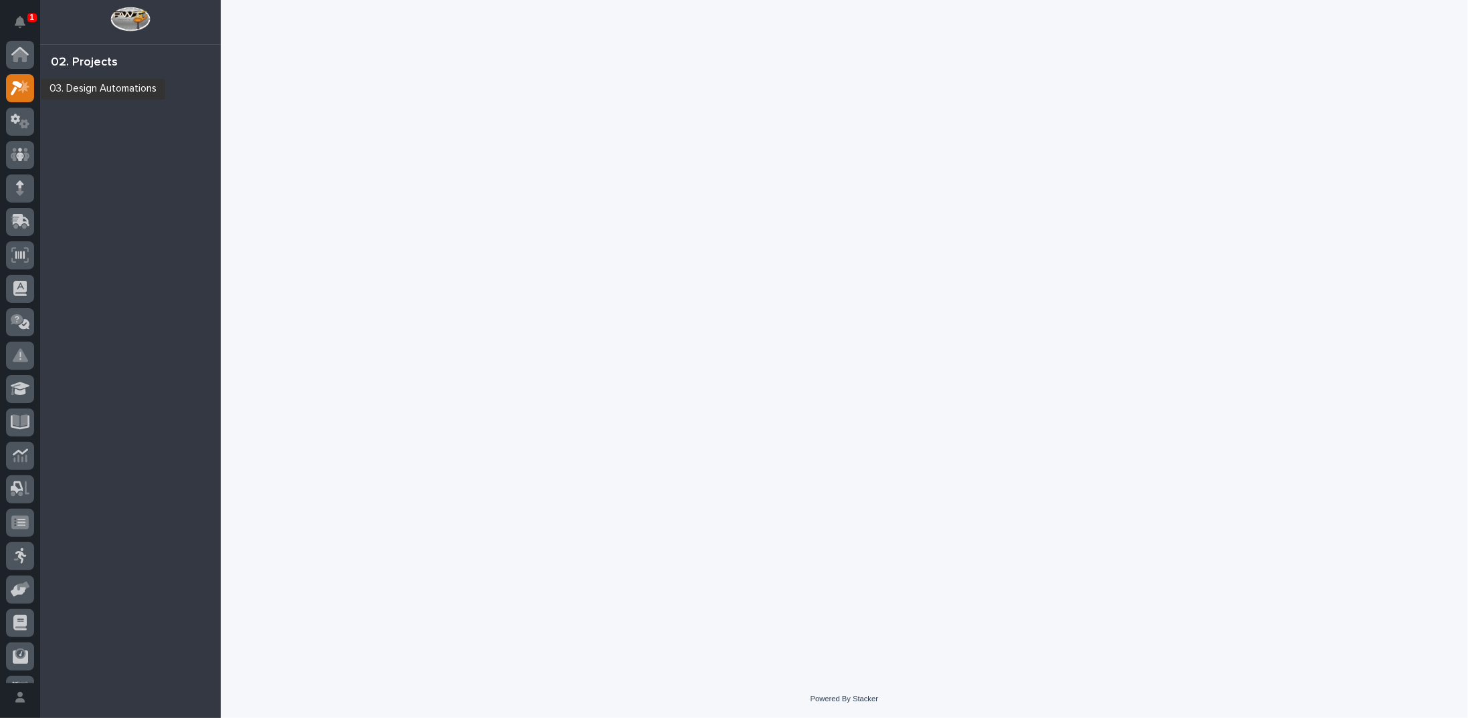
scroll to position [33, 0]
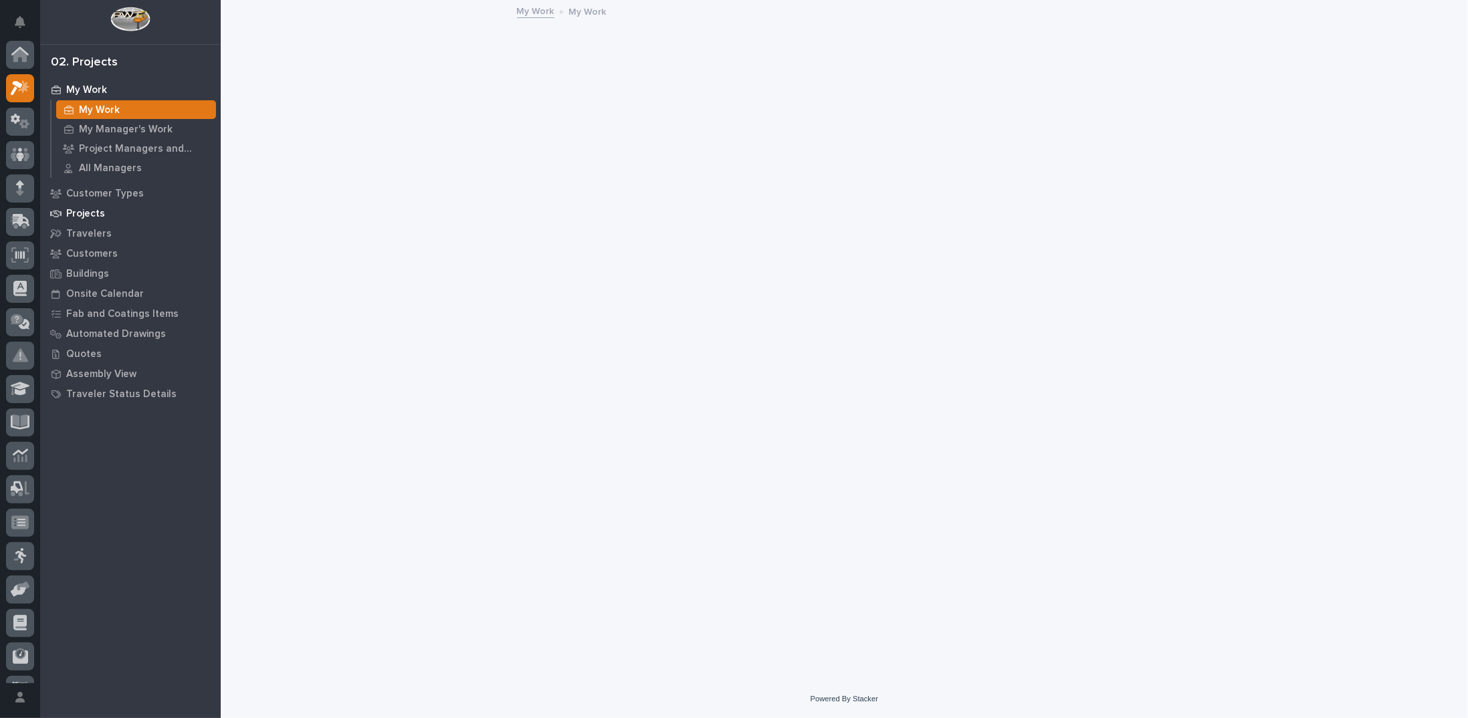
scroll to position [33, 0]
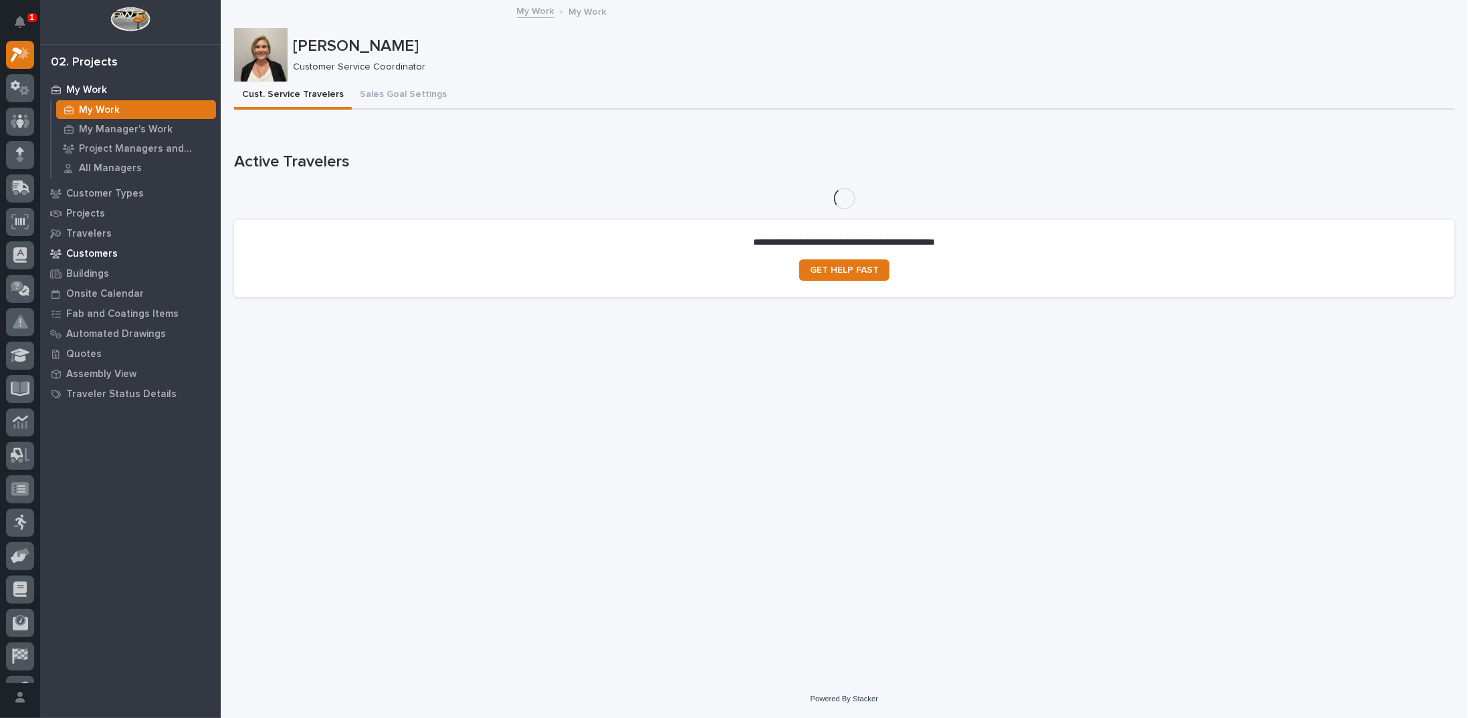
click at [102, 252] on p "Customers" at bounding box center [92, 254] width 52 height 12
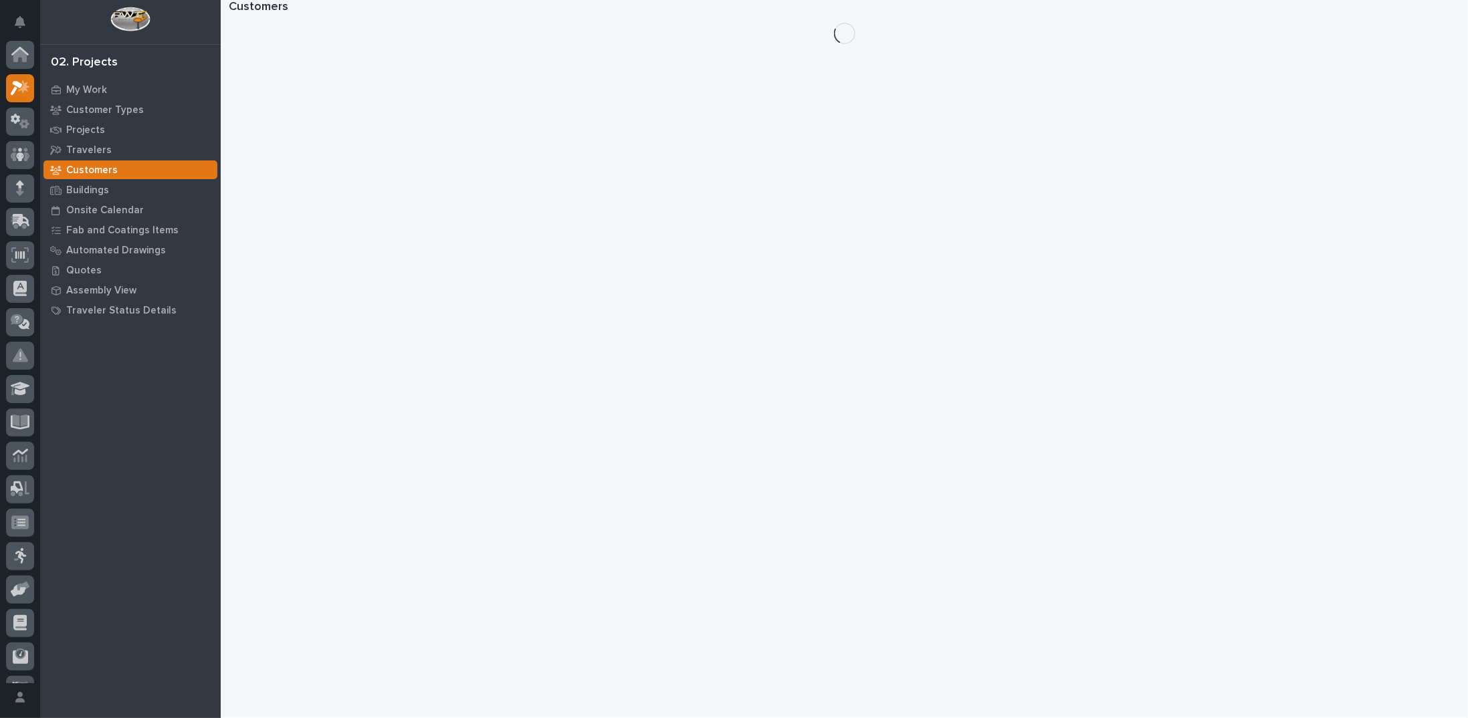
scroll to position [33, 0]
